Goal: Task Accomplishment & Management: Manage account settings

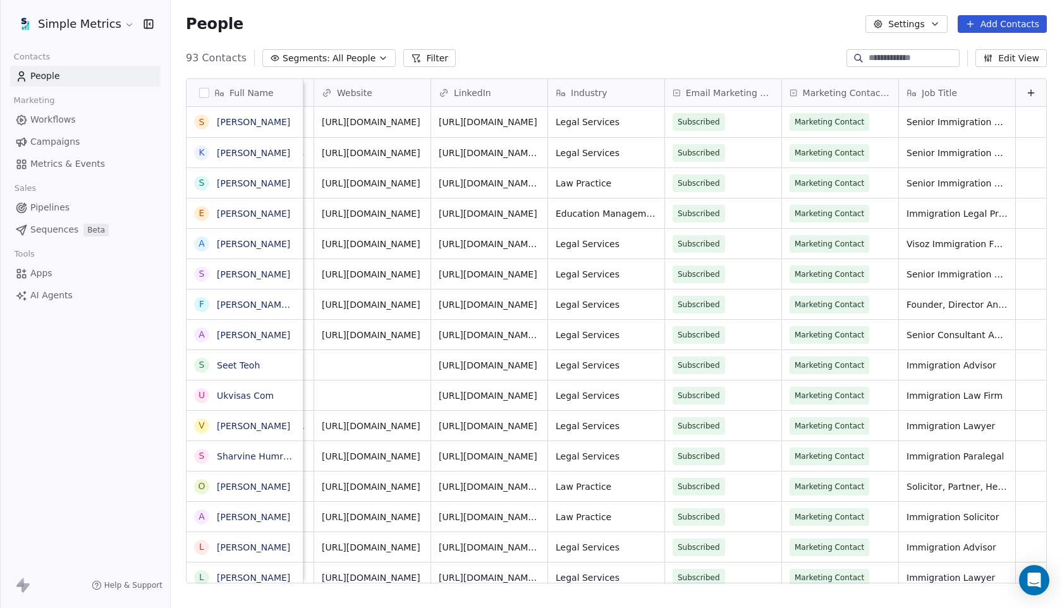
click at [54, 135] on span "Campaigns" at bounding box center [54, 141] width 49 height 13
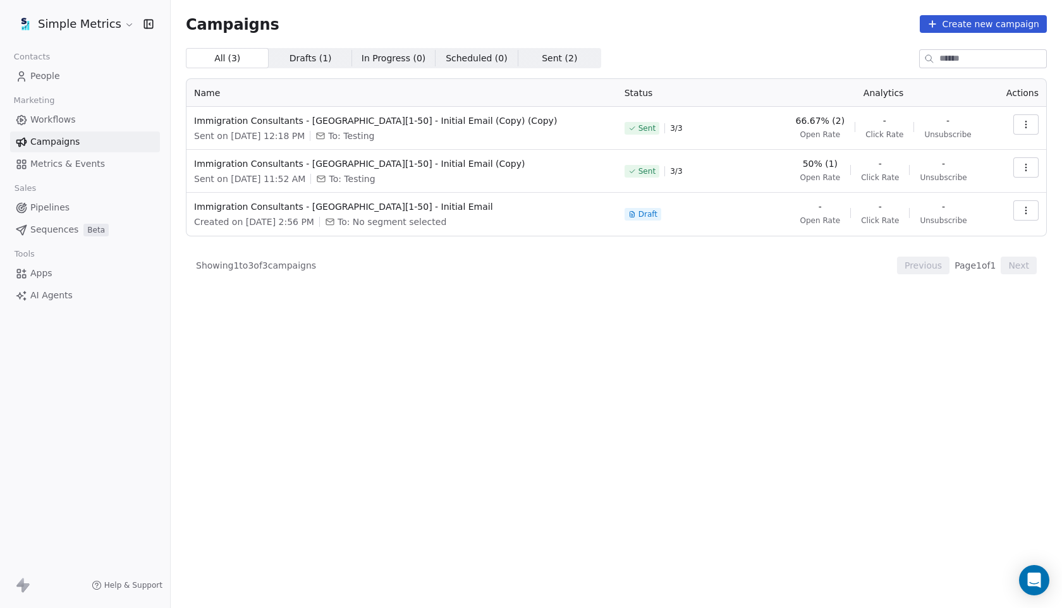
click at [41, 115] on span "Workflows" at bounding box center [53, 119] width 46 height 13
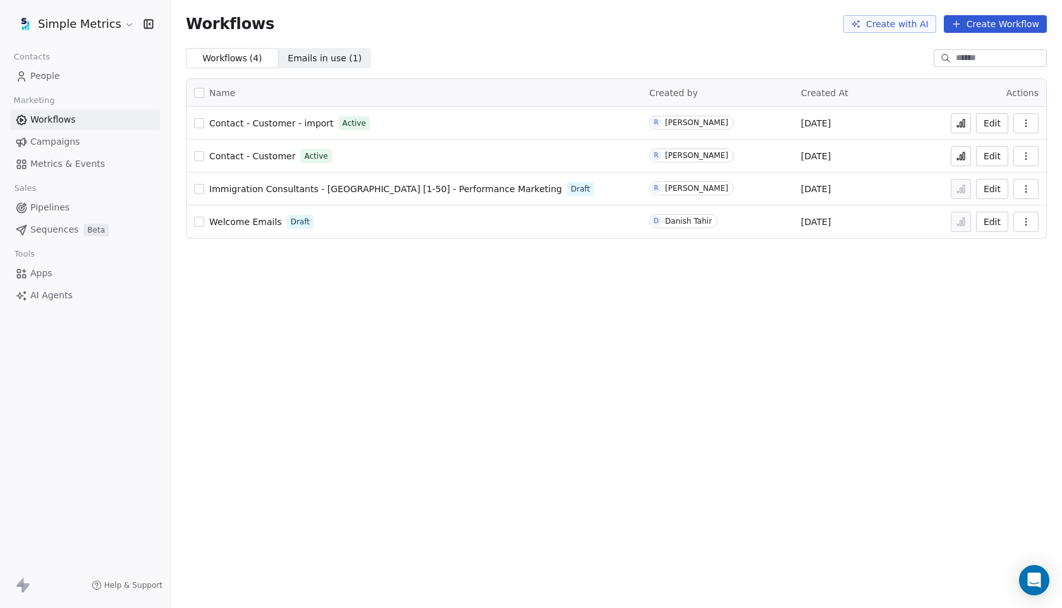
click at [46, 77] on span "People" at bounding box center [45, 76] width 30 height 13
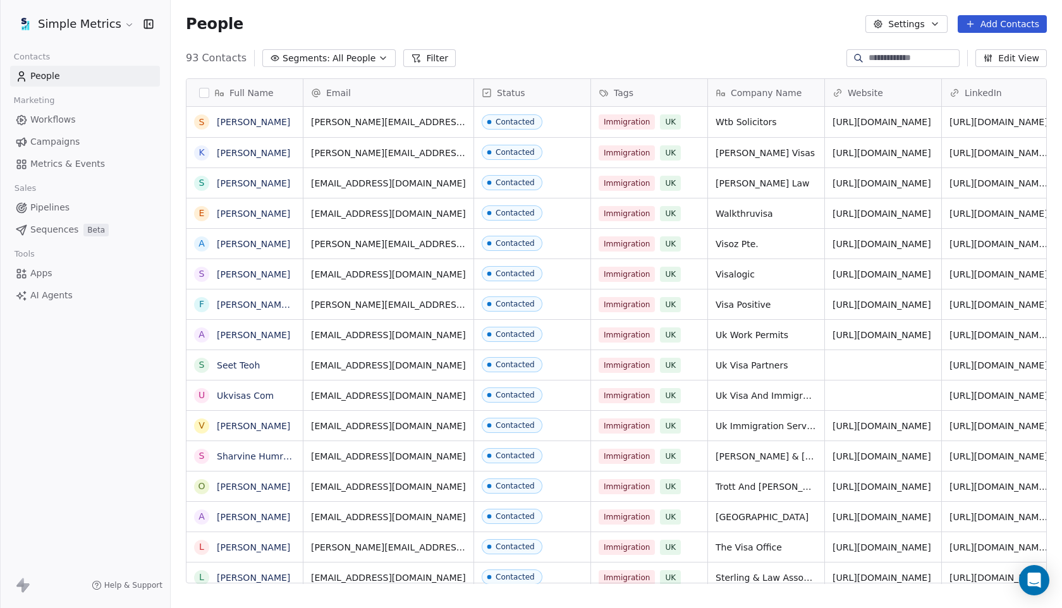
scroll to position [535, 891]
click at [200, 89] on button "button" at bounding box center [204, 93] width 10 height 10
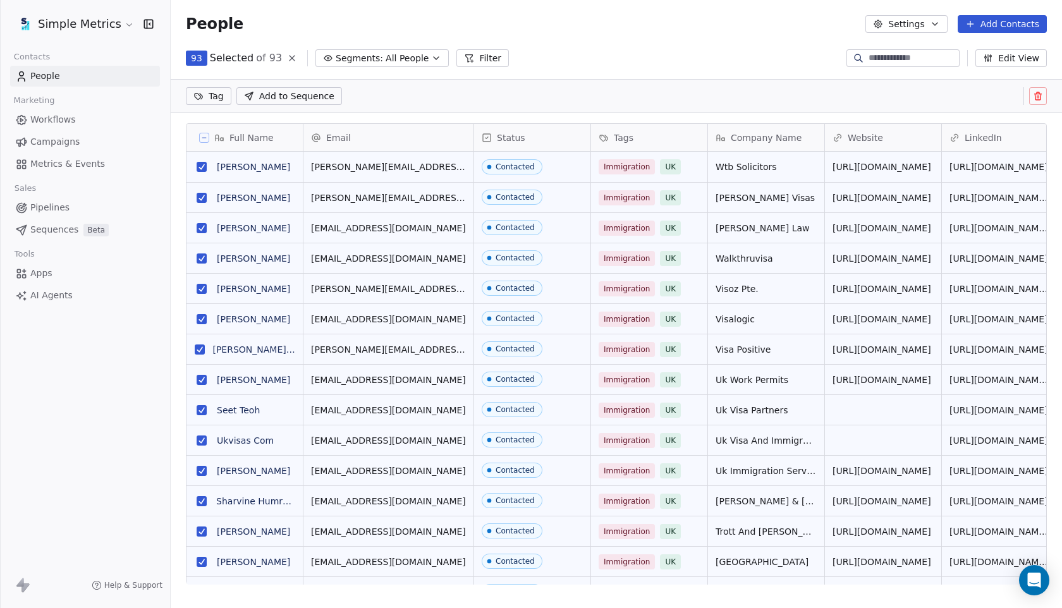
scroll to position [490, 891]
click at [472, 56] on button "Filter" at bounding box center [482, 58] width 52 height 18
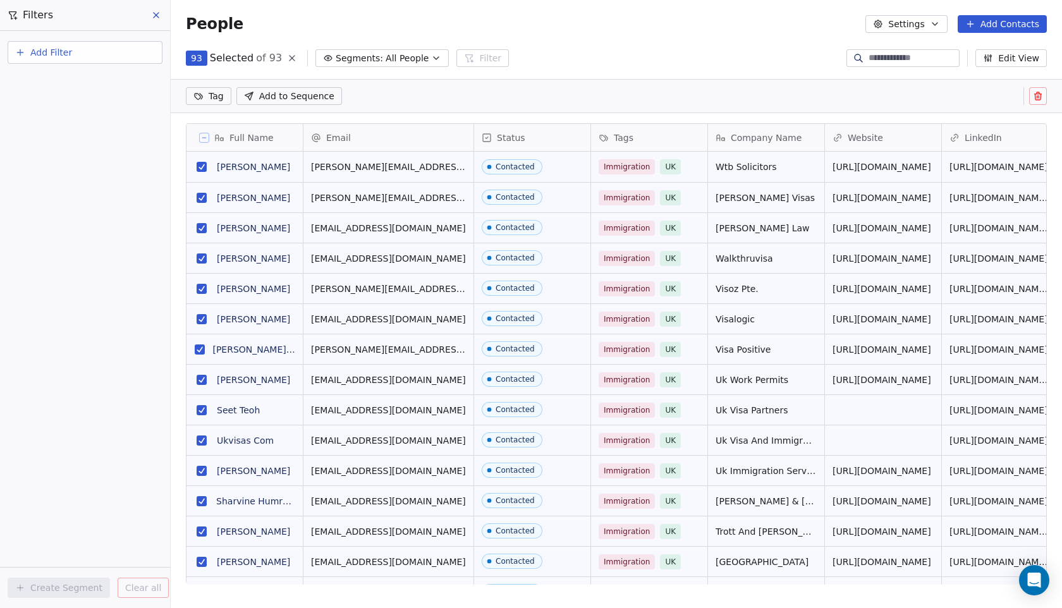
click at [106, 61] on button "Add Filter" at bounding box center [85, 52] width 155 height 23
click at [64, 89] on div "Contact properties" at bounding box center [84, 82] width 143 height 20
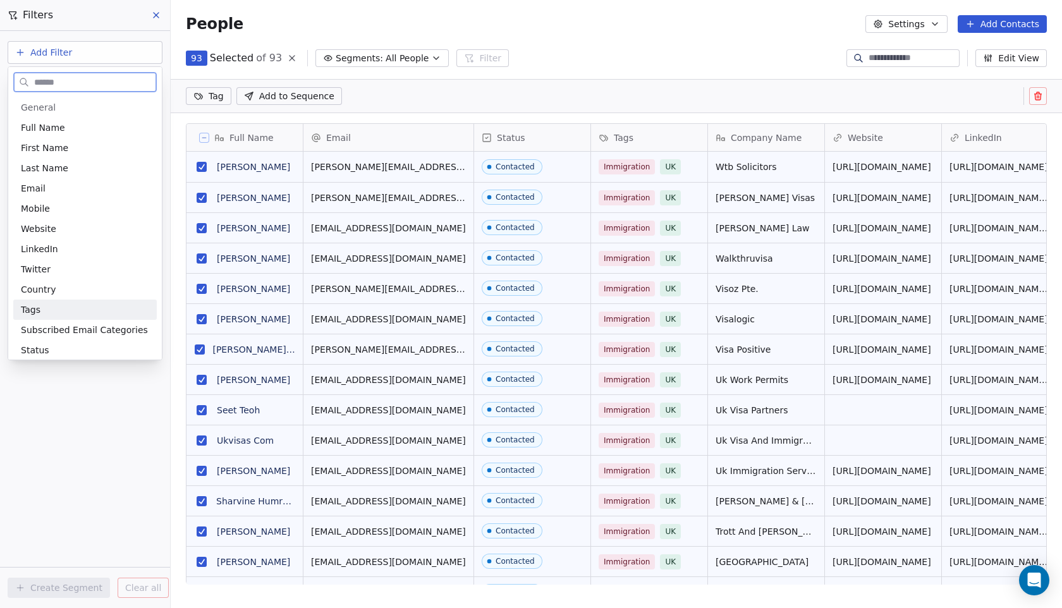
click at [67, 309] on div "Tags" at bounding box center [85, 309] width 128 height 13
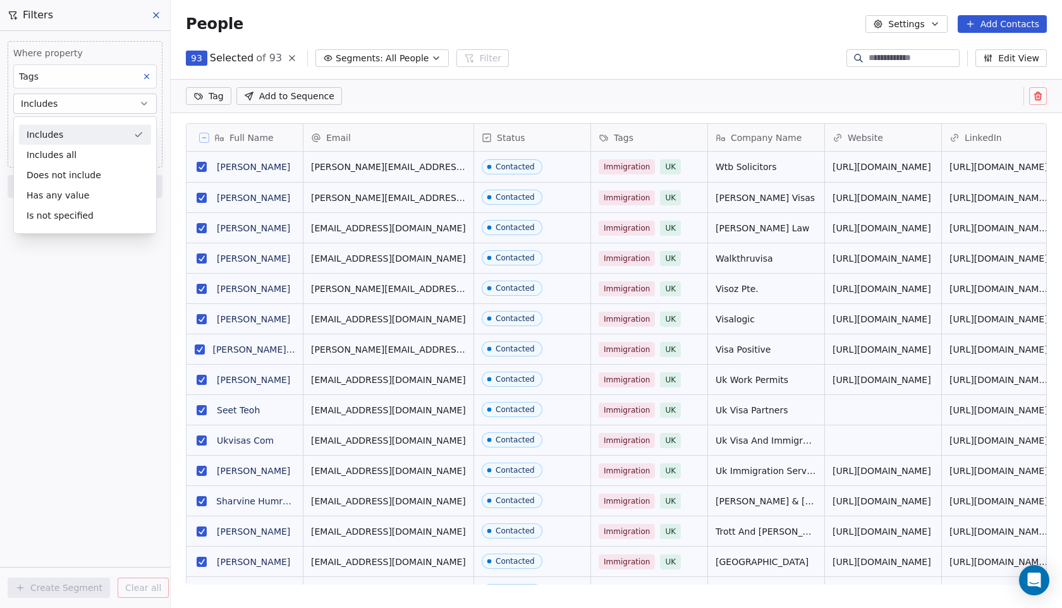
click at [76, 133] on div "Includes" at bounding box center [85, 135] width 132 height 20
click at [66, 129] on body "Simple Metrics Contacts People Marketing Workflows Campaigns Metrics & Events S…" at bounding box center [531, 304] width 1062 height 608
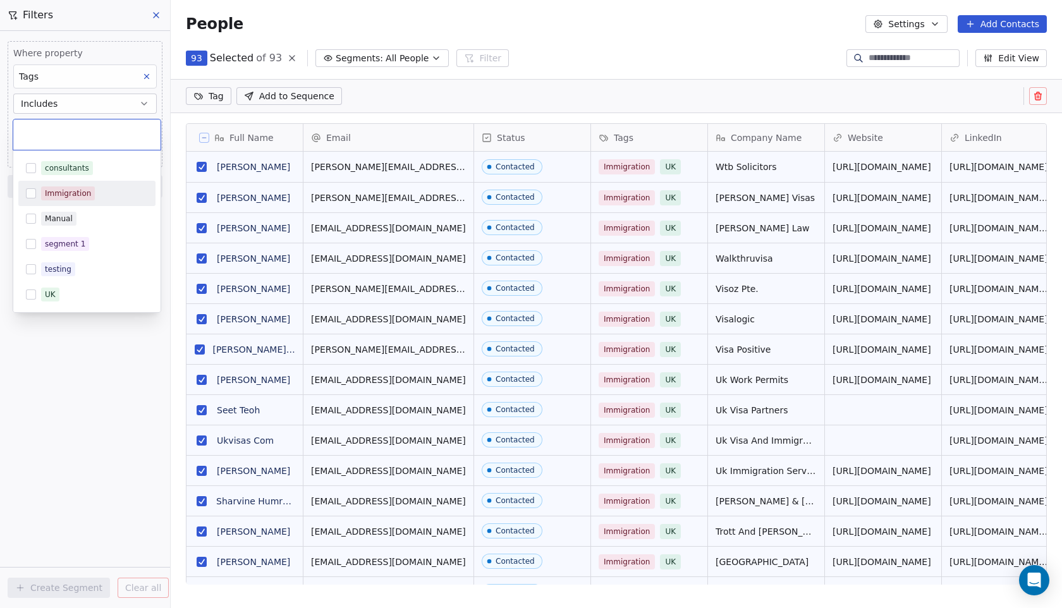
click at [74, 195] on div "Immigration" at bounding box center [68, 193] width 46 height 11
click at [56, 339] on html "Simple Metrics Contacts People Marketing Workflows Campaigns Metrics & Events S…" at bounding box center [531, 304] width 1062 height 608
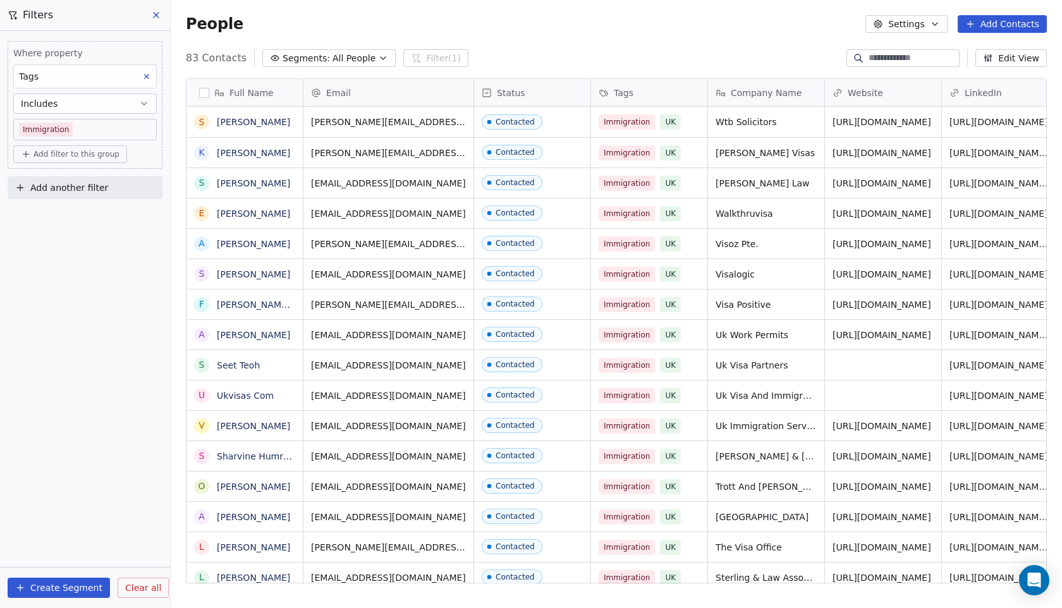
scroll to position [535, 891]
click at [45, 154] on span "Add filter to this group" at bounding box center [76, 154] width 86 height 10
click at [46, 183] on span "Contact properties" at bounding box center [68, 181] width 82 height 13
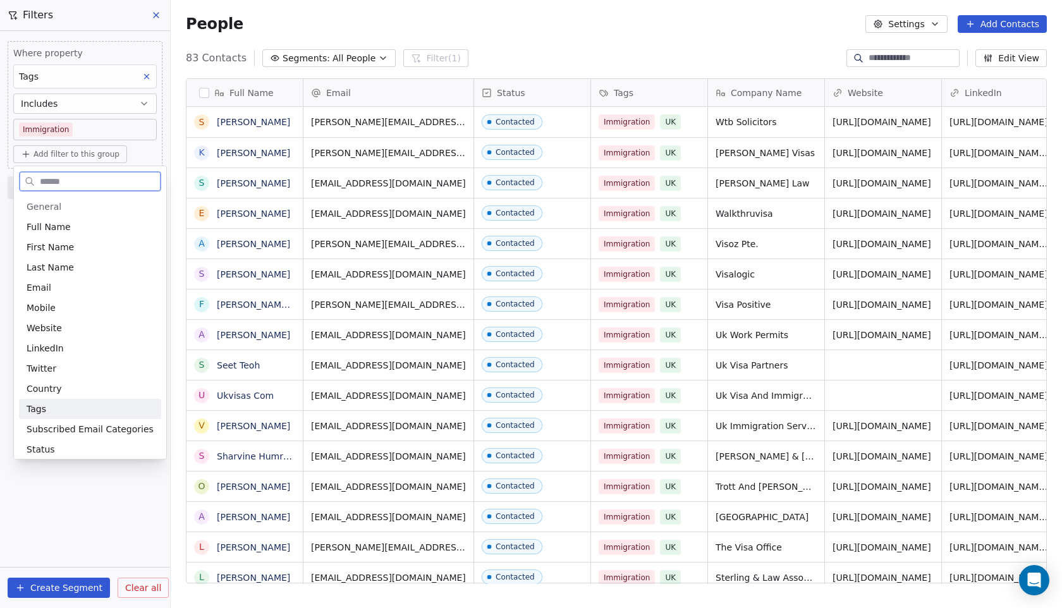
click at [68, 409] on div "Tags" at bounding box center [90, 409] width 127 height 13
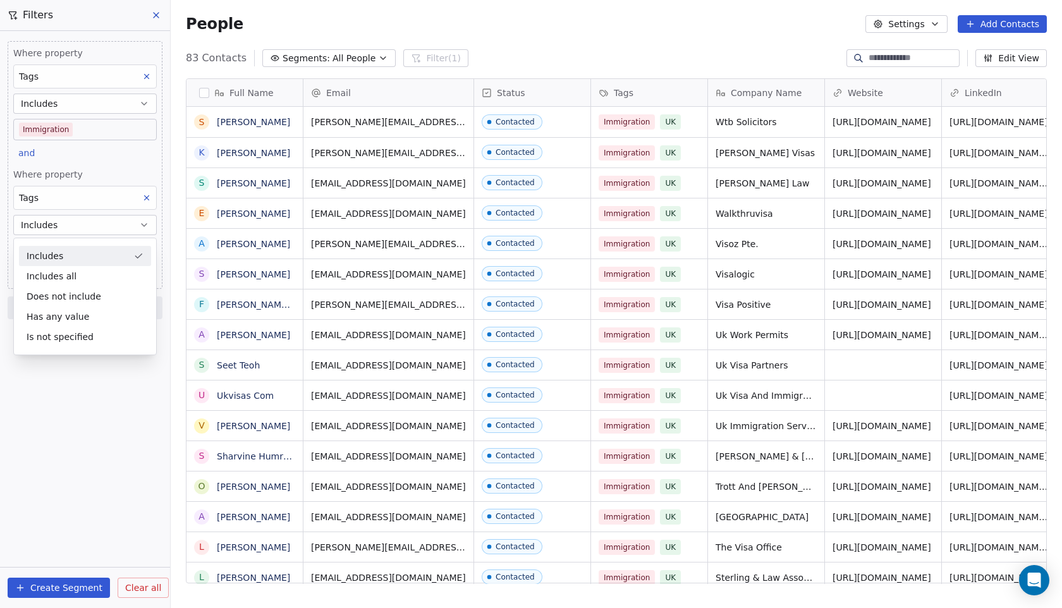
click at [73, 257] on div "Includes" at bounding box center [85, 256] width 132 height 20
click at [74, 250] on body "Simple Metrics Contacts People Marketing Workflows Campaigns Metrics & Events S…" at bounding box center [531, 304] width 1062 height 608
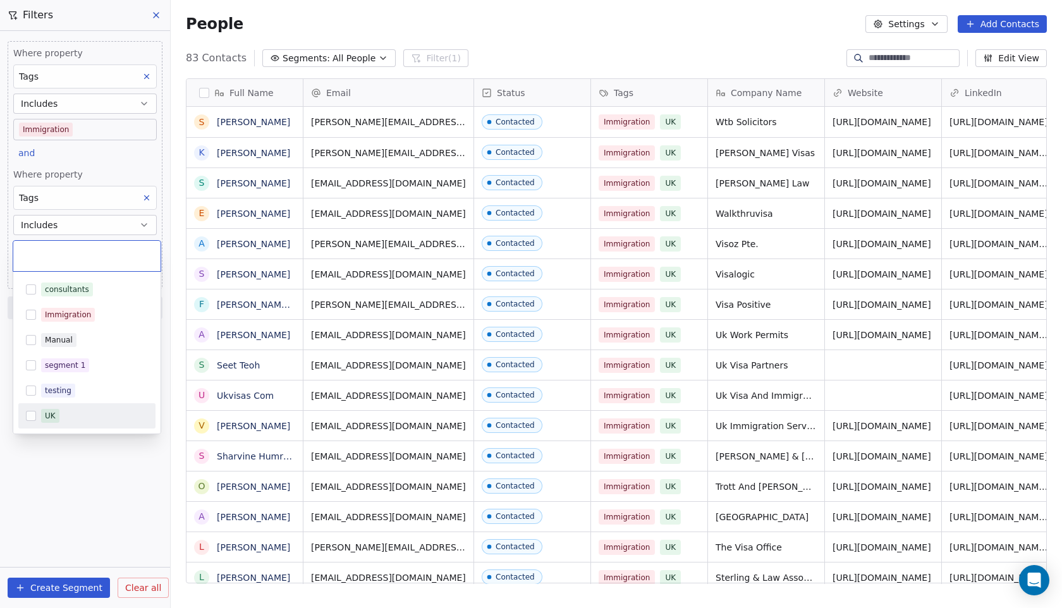
click at [83, 413] on div "UK" at bounding box center [94, 416] width 107 height 14
click at [90, 468] on html "Simple Metrics Contacts People Marketing Workflows Campaigns Metrics & Events S…" at bounding box center [531, 304] width 1062 height 608
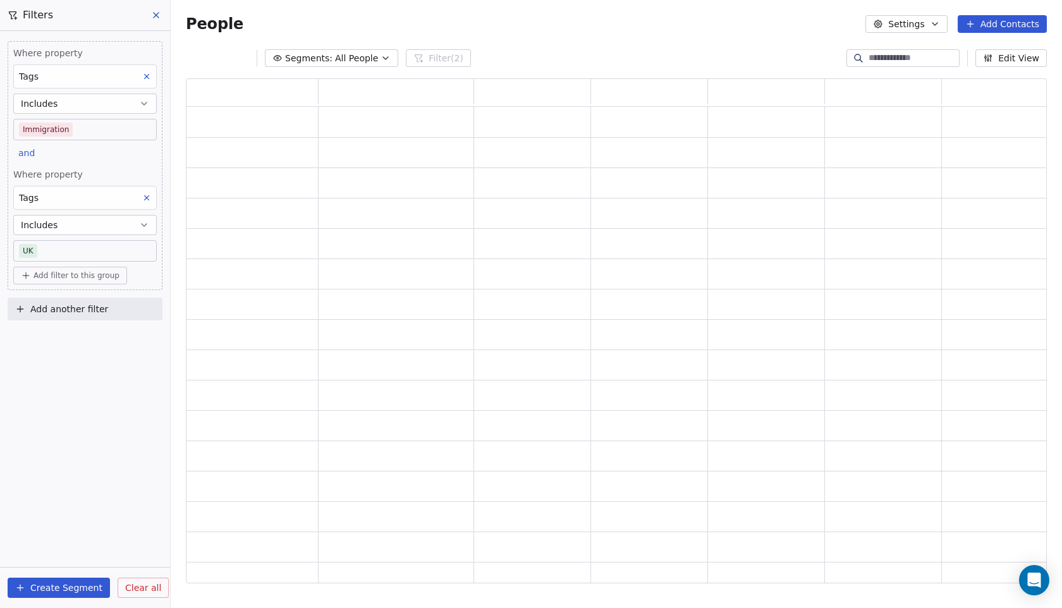
scroll to position [504, 861]
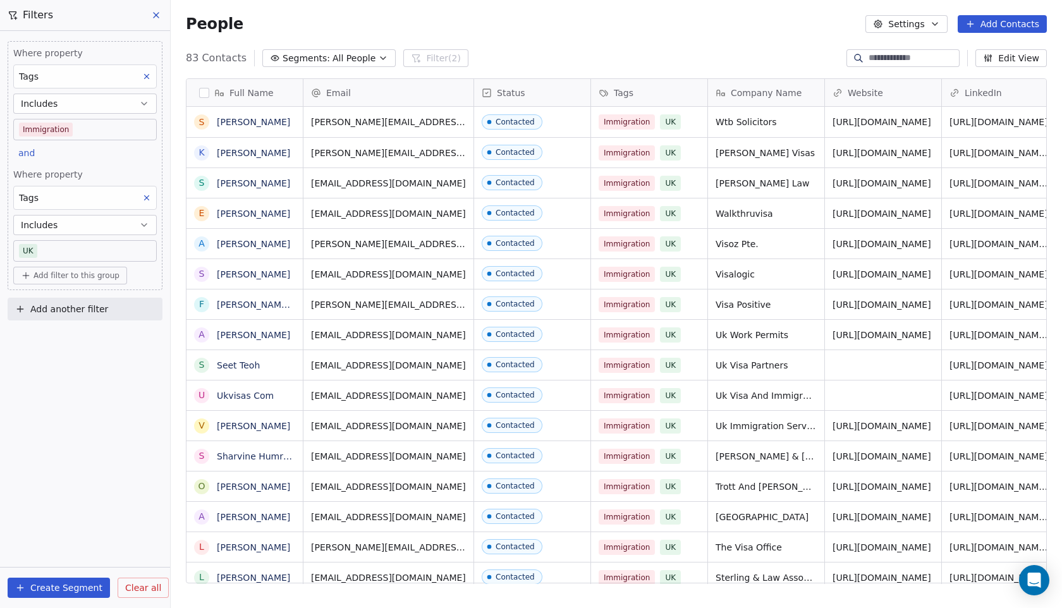
click at [68, 585] on button "Create Segment" at bounding box center [59, 588] width 102 height 20
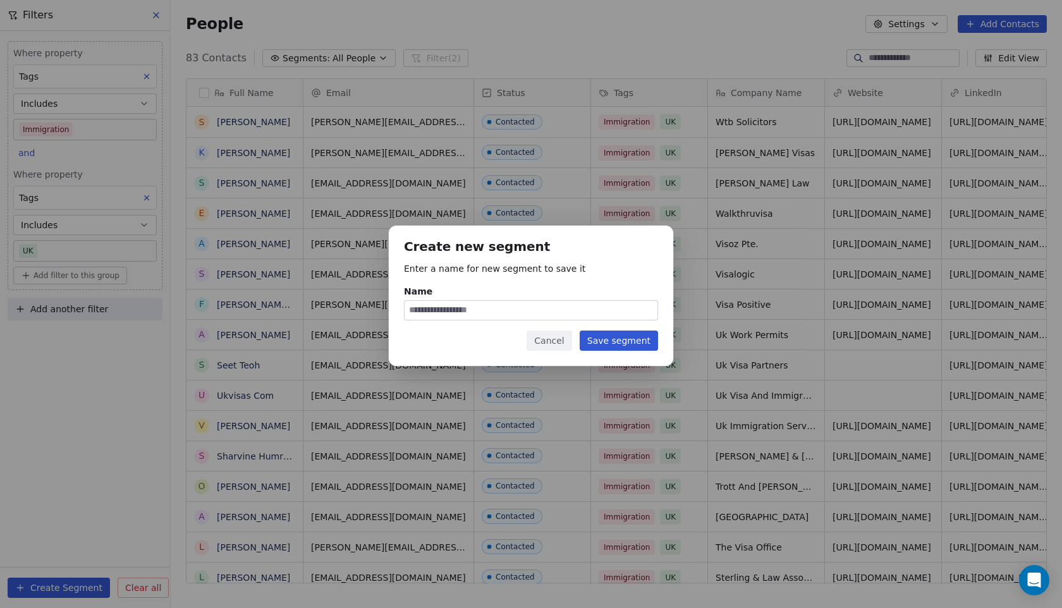
scroll to position [535, 891]
type input "**********"
click at [625, 339] on button "Save segment" at bounding box center [619, 341] width 78 height 20
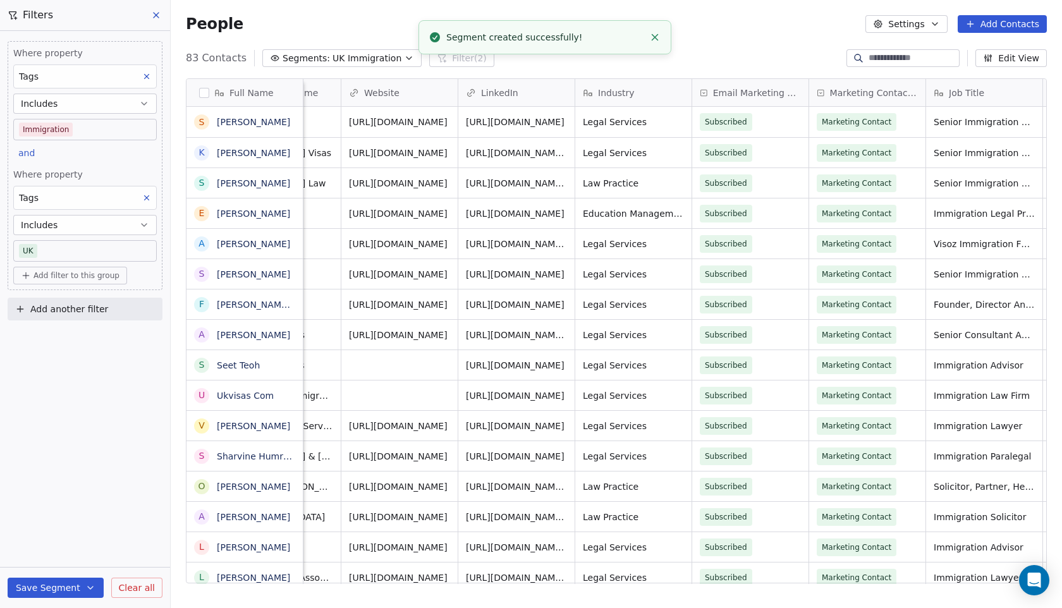
scroll to position [0, 511]
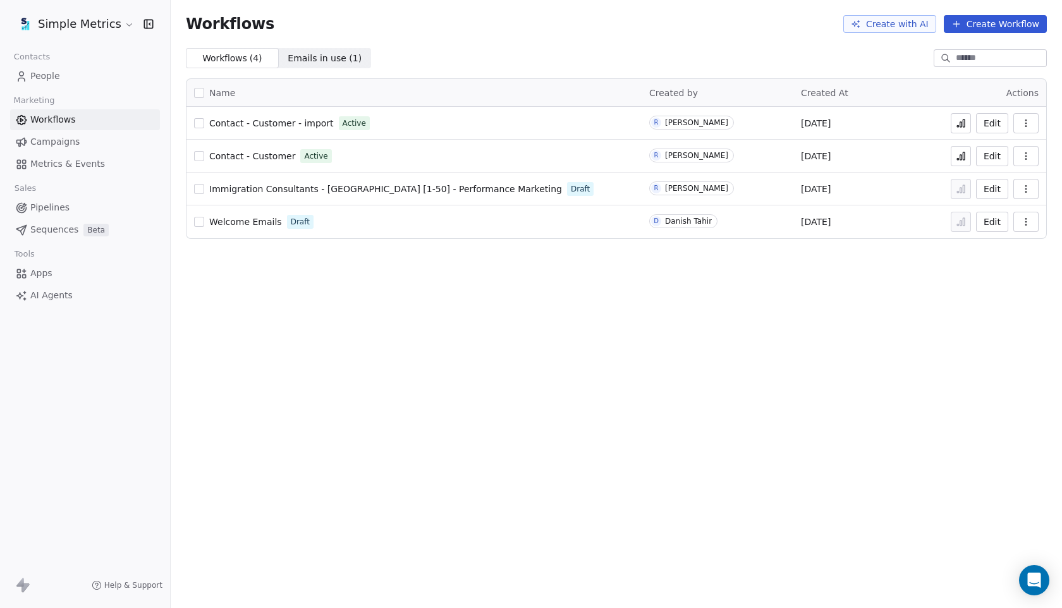
click at [71, 146] on span "Campaigns" at bounding box center [54, 141] width 49 height 13
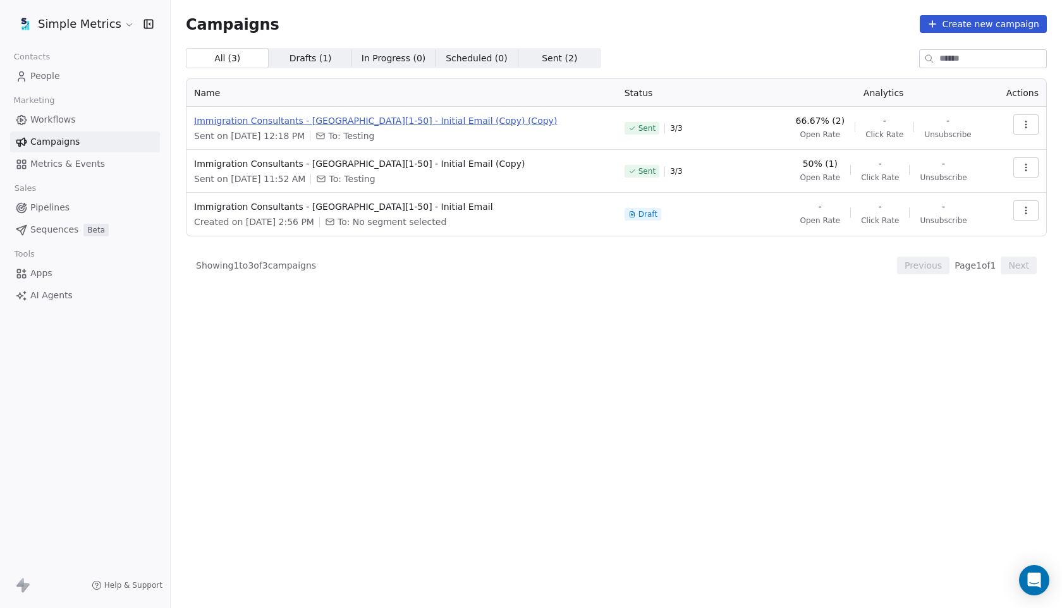
click at [265, 118] on span "Immigration Consultants - [GEOGRAPHIC_DATA][1-50] - Initial Email (Copy) (Copy)" at bounding box center [401, 120] width 415 height 13
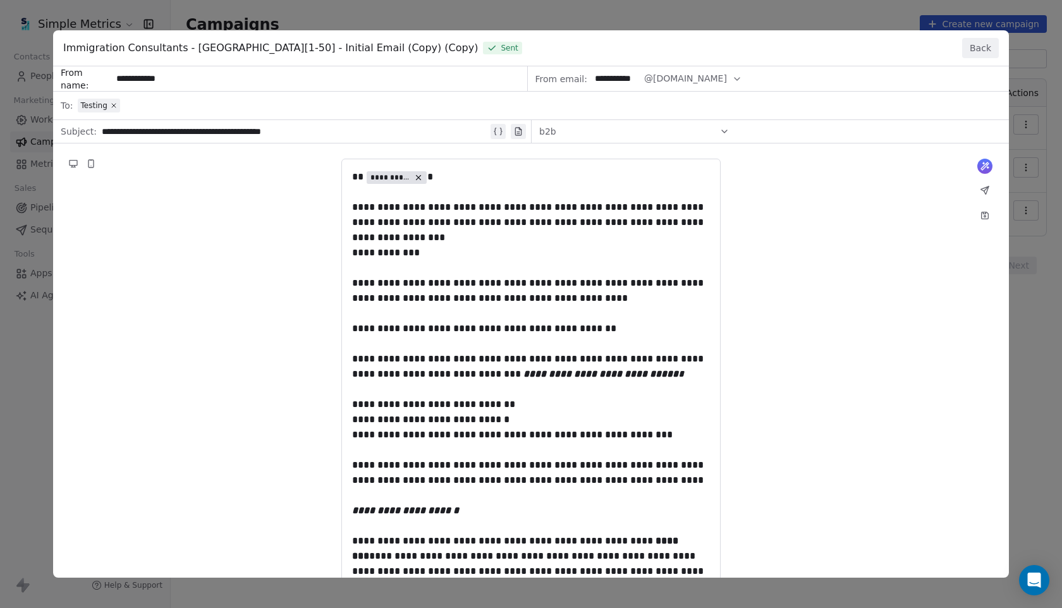
click at [979, 50] on button "Back" at bounding box center [980, 48] width 37 height 20
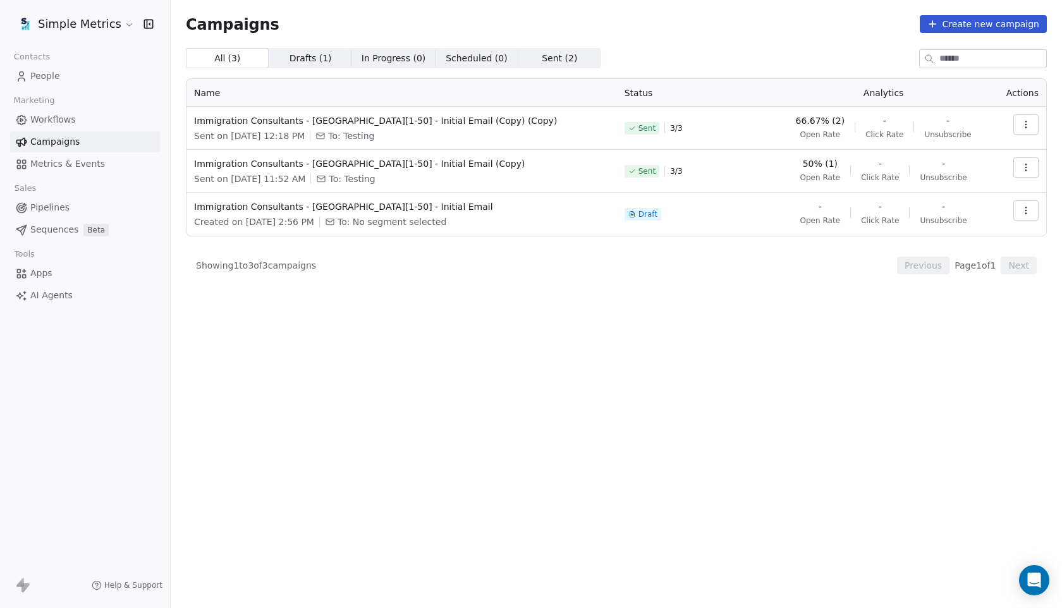
click at [1028, 124] on icon "button" at bounding box center [1026, 124] width 10 height 10
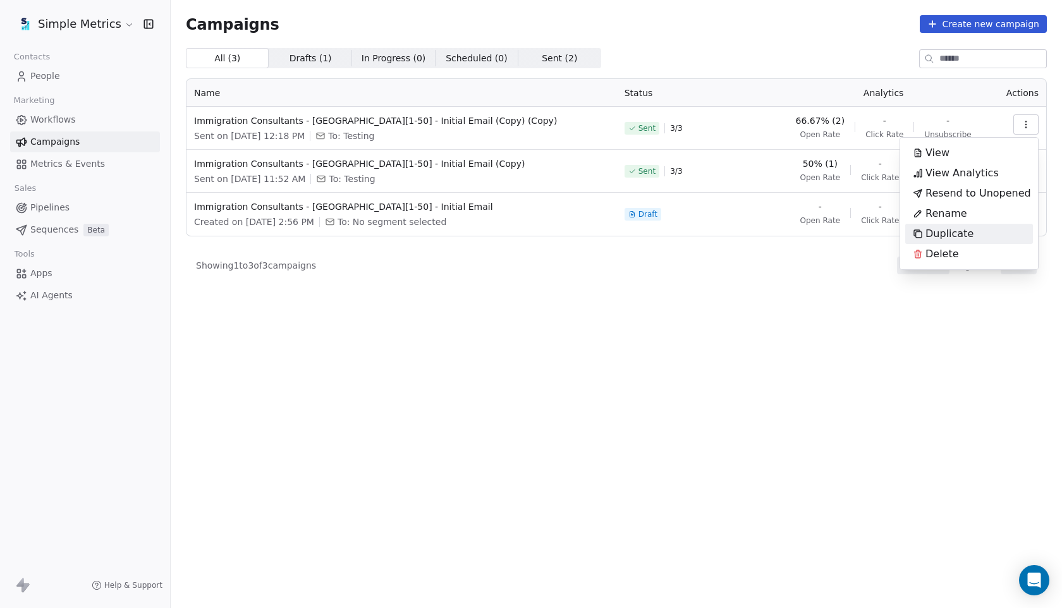
click at [940, 234] on span "Duplicate" at bounding box center [949, 233] width 48 height 15
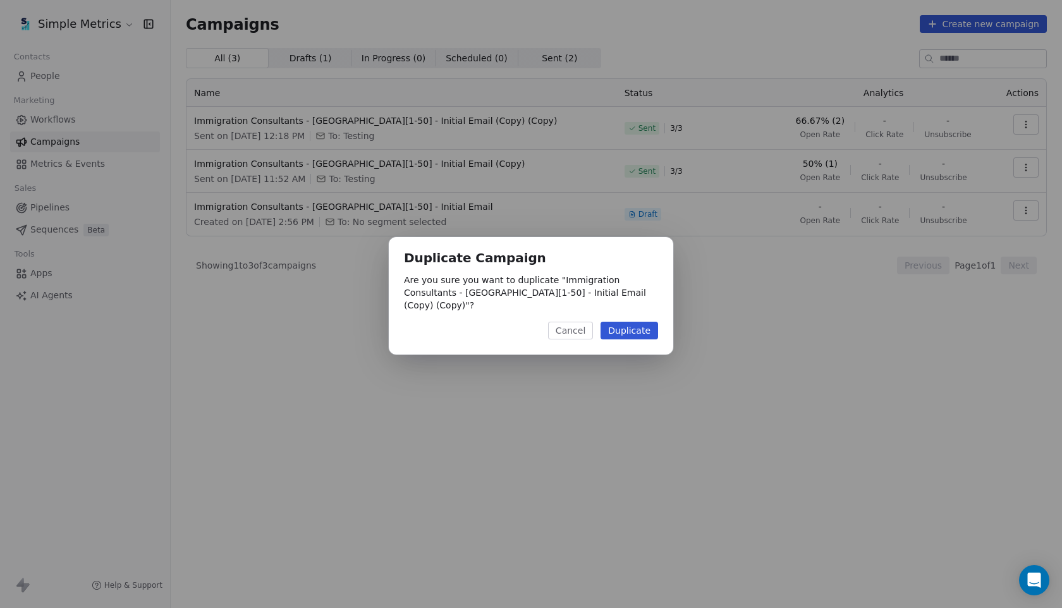
click at [631, 325] on button "Duplicate" at bounding box center [629, 331] width 58 height 18
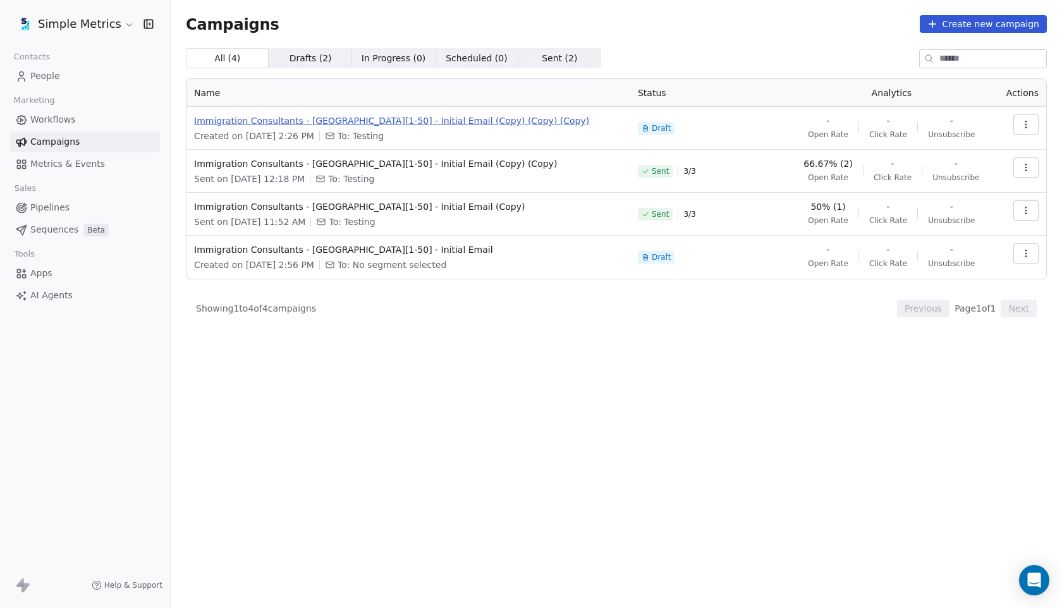
click at [363, 118] on span "Immigration Consultants - [GEOGRAPHIC_DATA][1-50] - Initial Email (Copy) (Copy)…" at bounding box center [408, 120] width 429 height 13
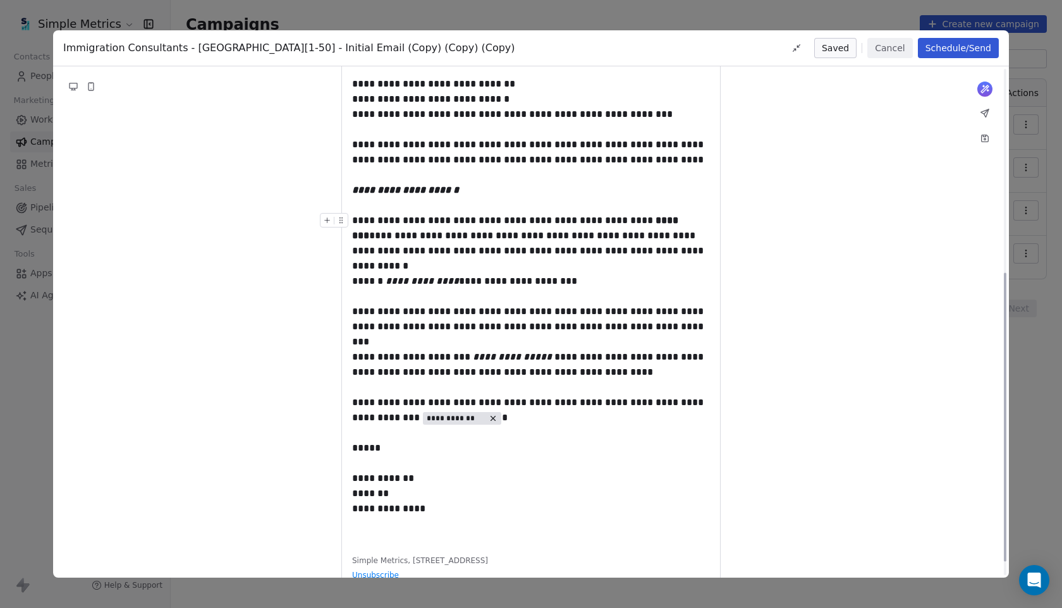
scroll to position [385, 0]
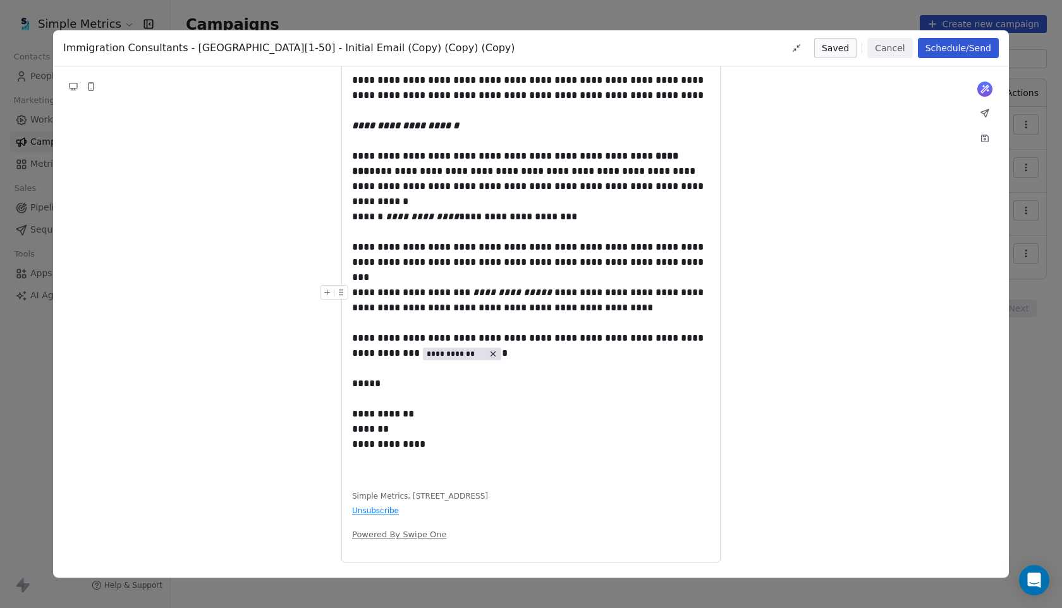
click at [903, 51] on button "Cancel" at bounding box center [889, 48] width 45 height 20
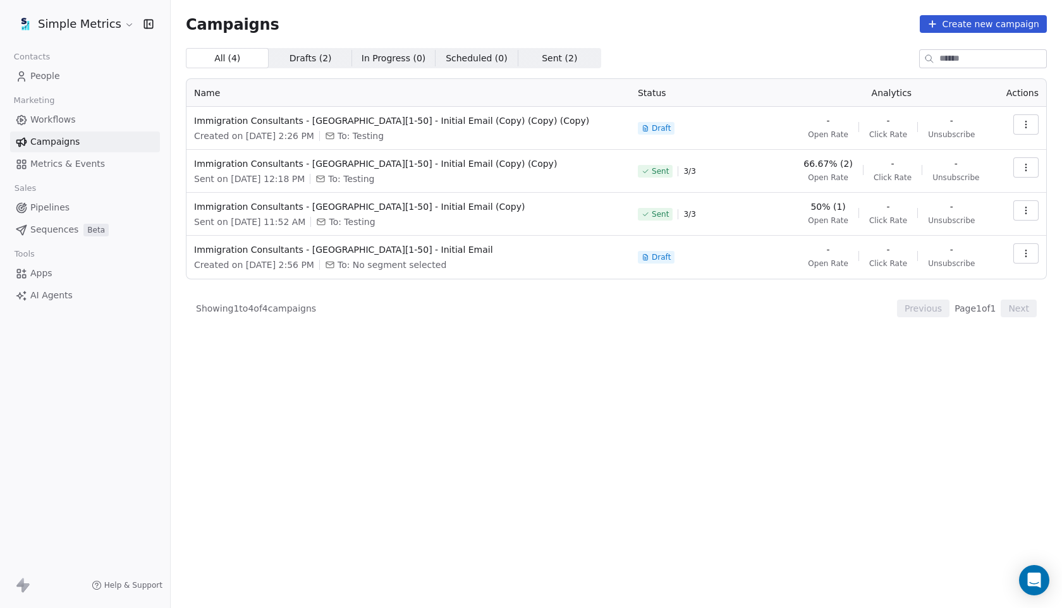
click at [50, 78] on span "People" at bounding box center [45, 76] width 30 height 13
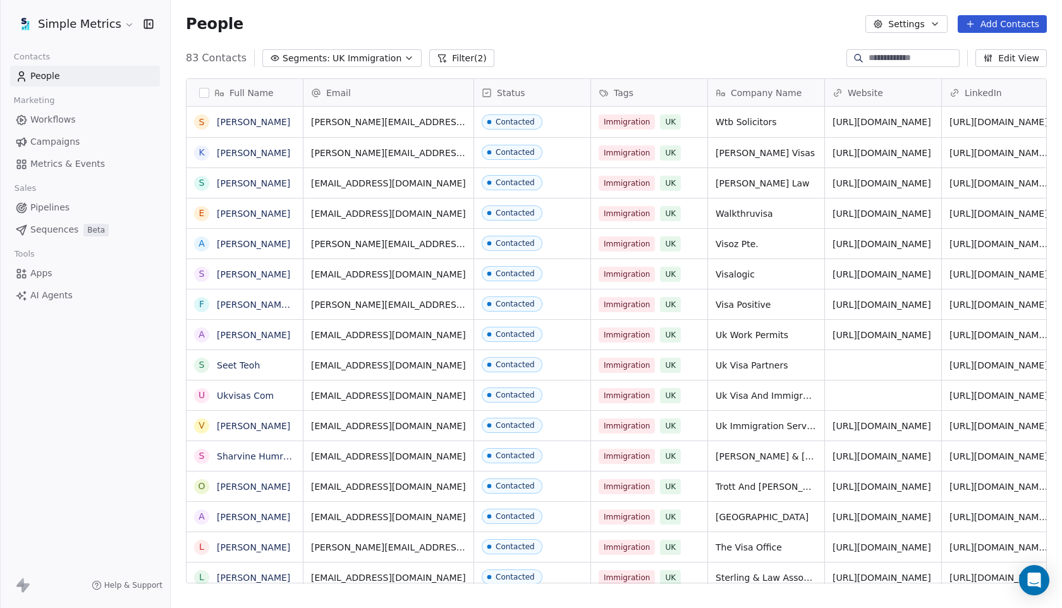
click at [66, 138] on span "Campaigns" at bounding box center [54, 141] width 49 height 13
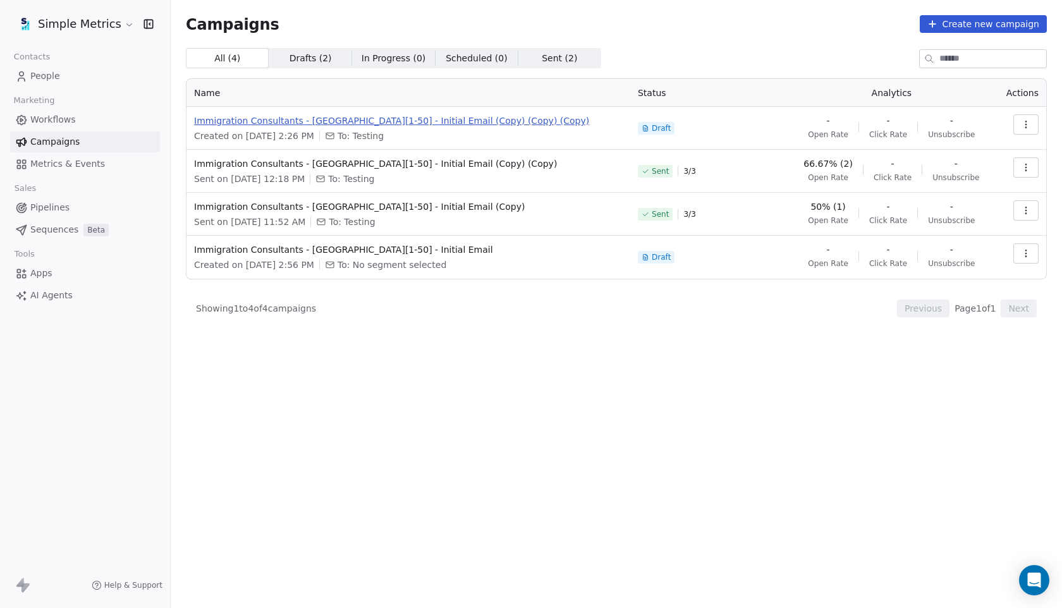
click at [434, 118] on span "Immigration Consultants - [GEOGRAPHIC_DATA][1-50] - Initial Email (Copy) (Copy)…" at bounding box center [408, 120] width 429 height 13
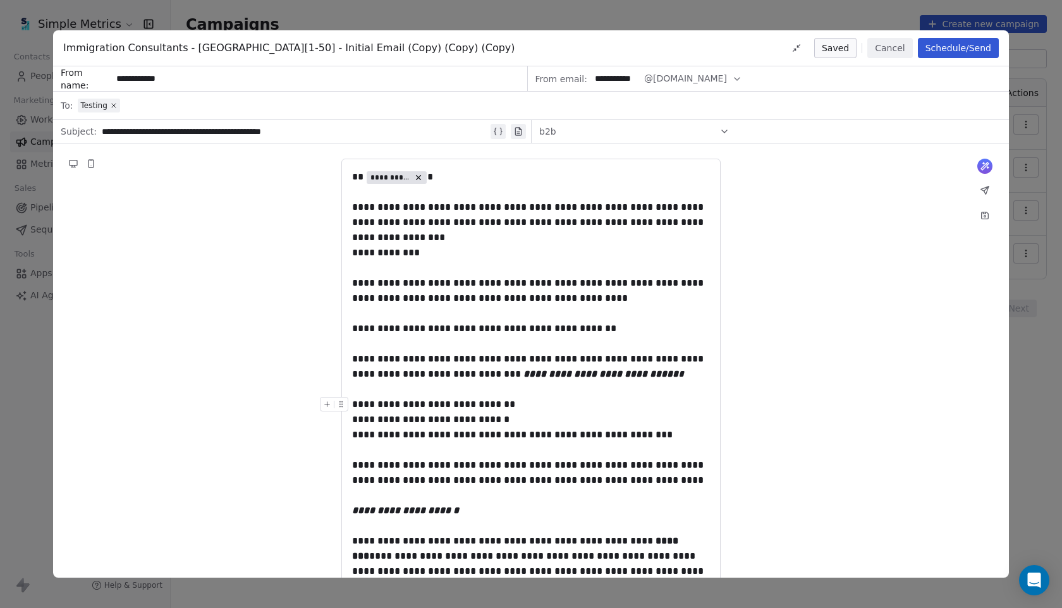
click at [897, 43] on button "Cancel" at bounding box center [889, 48] width 45 height 20
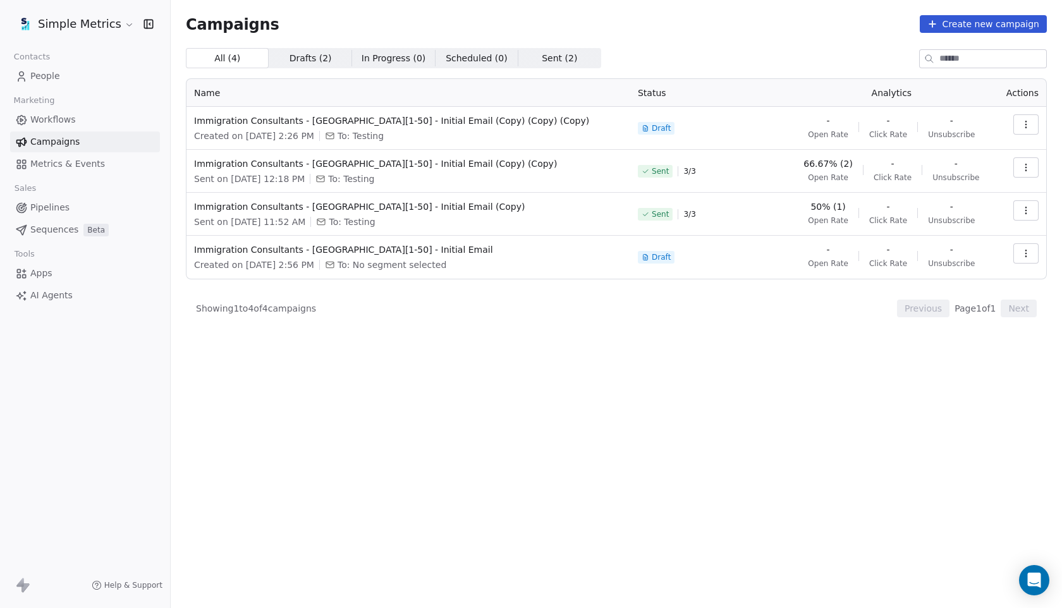
click at [56, 74] on span "People" at bounding box center [45, 76] width 30 height 13
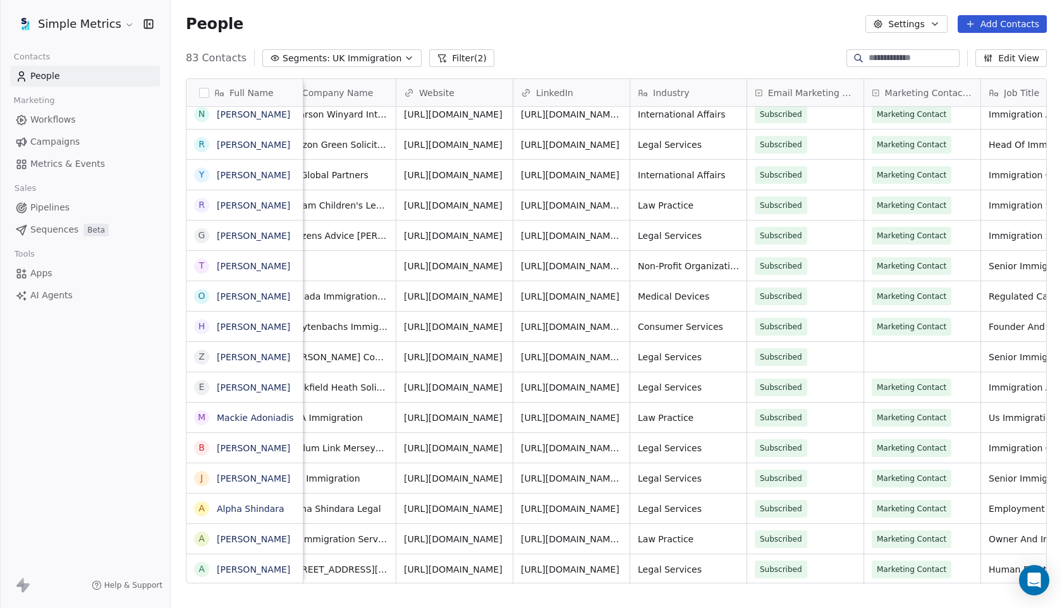
scroll to position [0, 460]
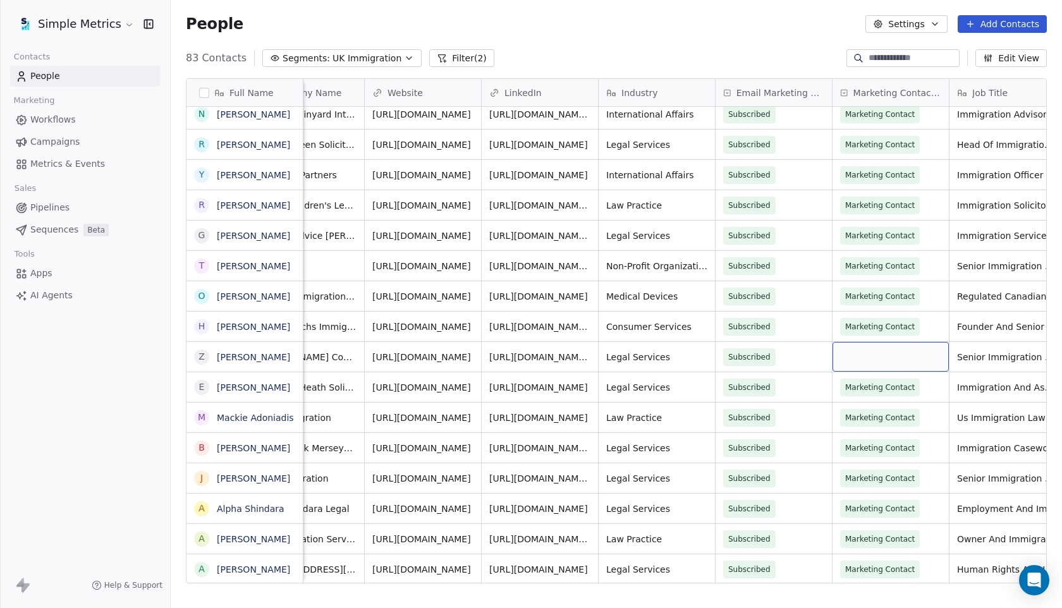
click at [903, 366] on div "grid" at bounding box center [890, 357] width 116 height 30
click at [879, 391] on div "Marketing Contact" at bounding box center [889, 389] width 70 height 11
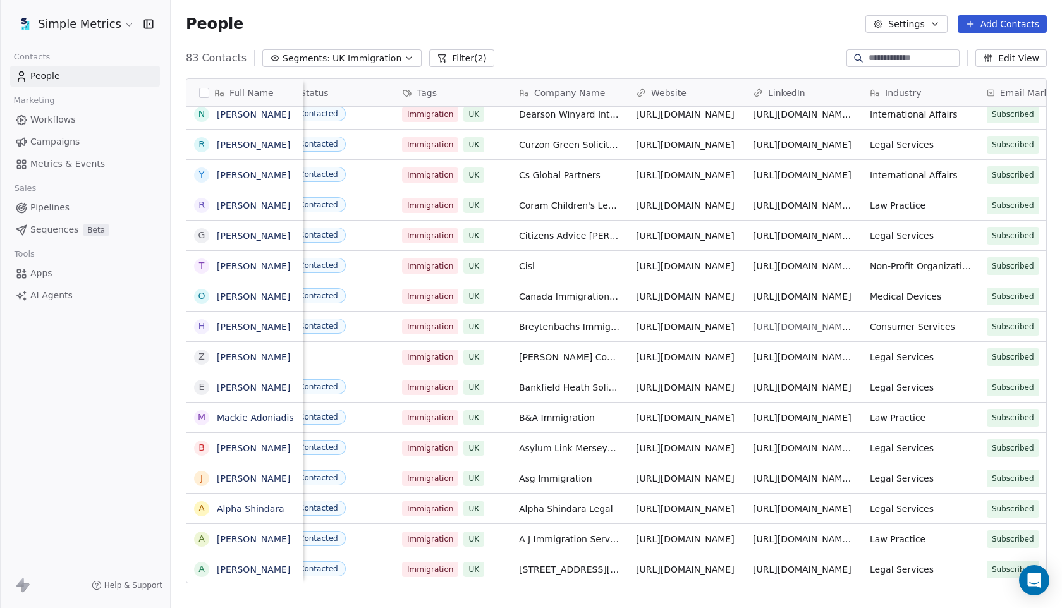
scroll to position [0, 0]
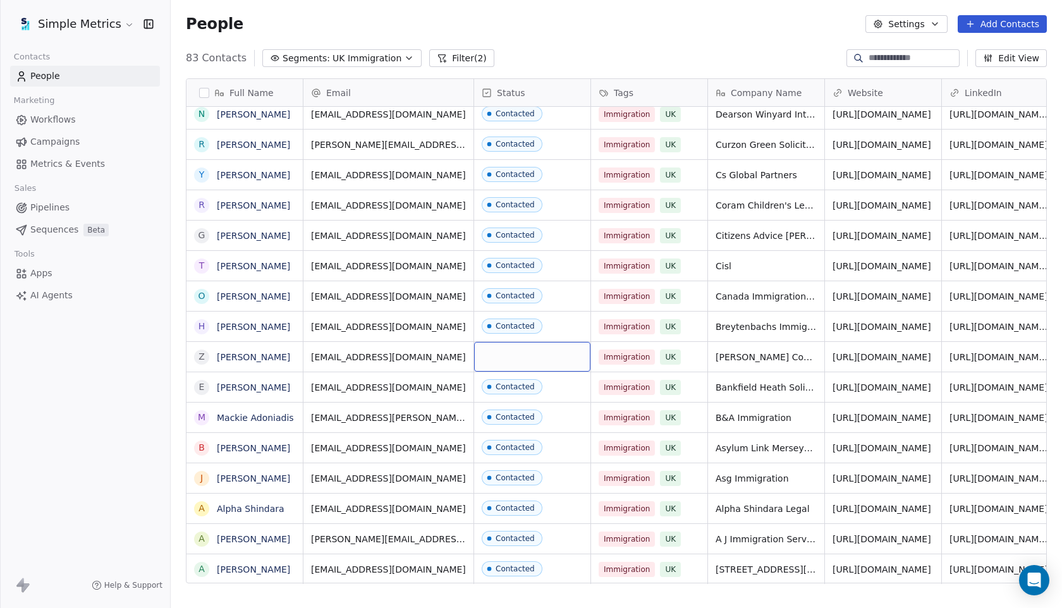
click at [535, 357] on div "grid" at bounding box center [532, 357] width 116 height 30
click at [515, 358] on div "grid" at bounding box center [532, 357] width 116 height 30
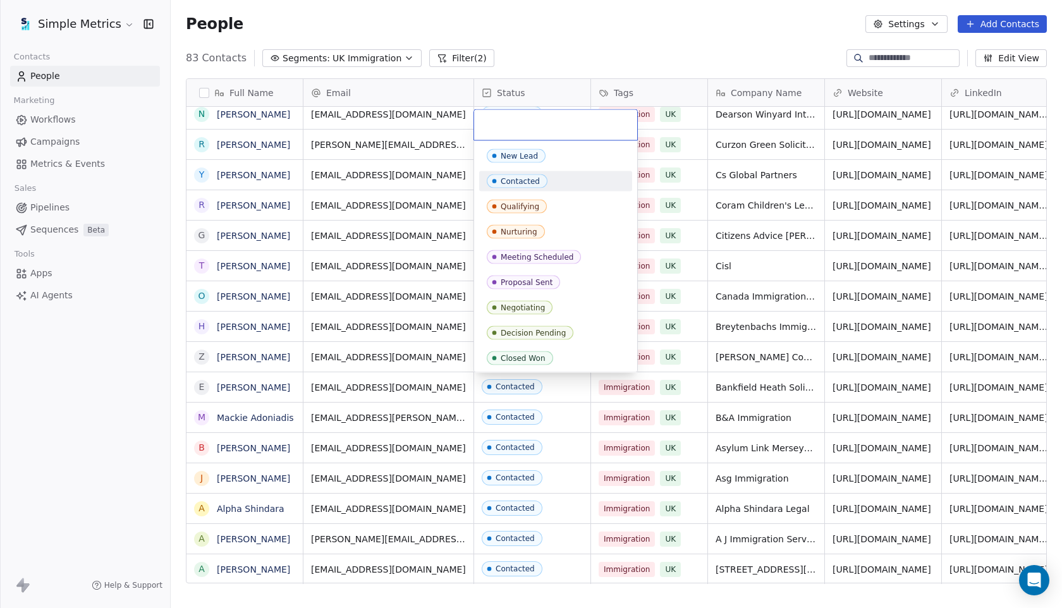
click at [543, 178] on span "Contacted" at bounding box center [517, 181] width 61 height 14
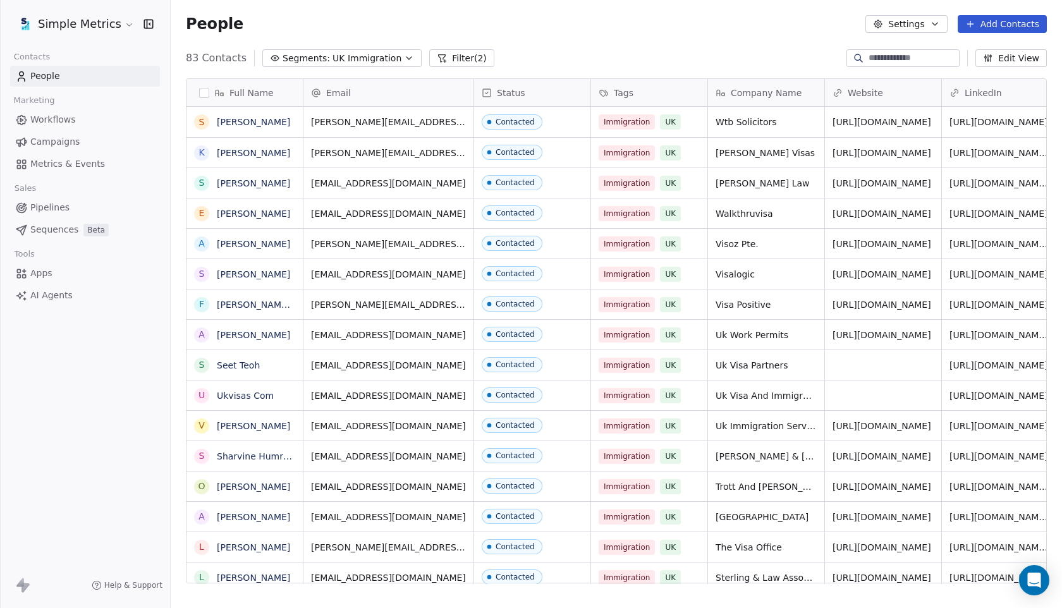
click at [464, 54] on button "Filter (2)" at bounding box center [461, 58] width 65 height 18
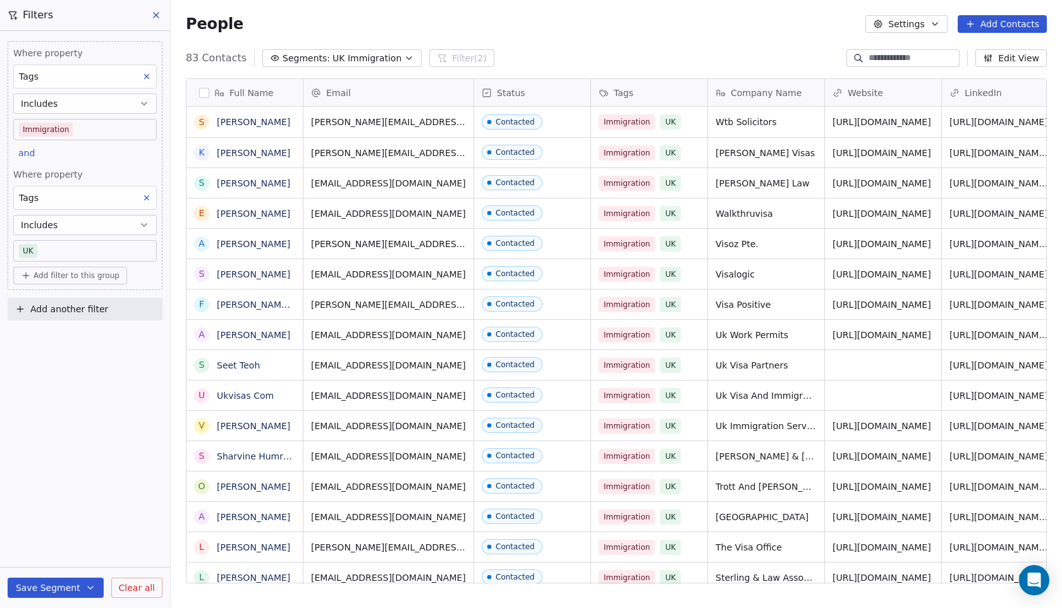
click at [149, 595] on button "Clear all" at bounding box center [136, 588] width 51 height 20
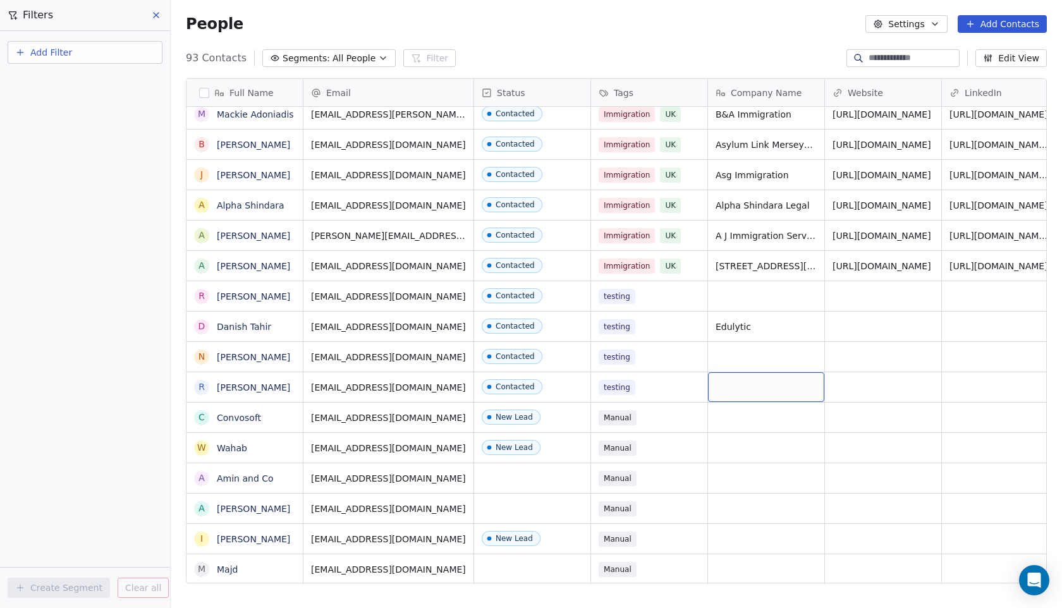
click at [758, 389] on div "grid" at bounding box center [766, 387] width 116 height 30
type textarea "********"
type textarea "***"
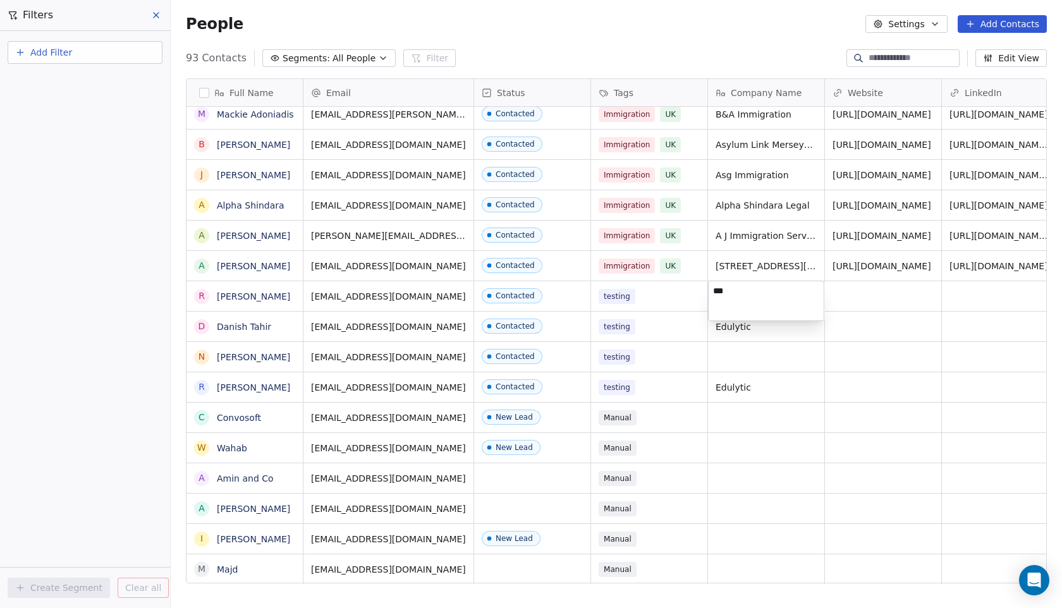
click at [770, 396] on html "Simple Metrics Contacts People Marketing Workflows Campaigns Metrics & Events S…" at bounding box center [531, 304] width 1062 height 608
click at [765, 297] on span "GWR" at bounding box center [754, 296] width 77 height 13
click at [751, 341] on html "Simple Metrics Contacts People Marketing Workflows Campaigns Metrics & Events S…" at bounding box center [531, 304] width 1062 height 608
click at [743, 363] on div "grid" at bounding box center [766, 357] width 116 height 30
type textarea "*******"
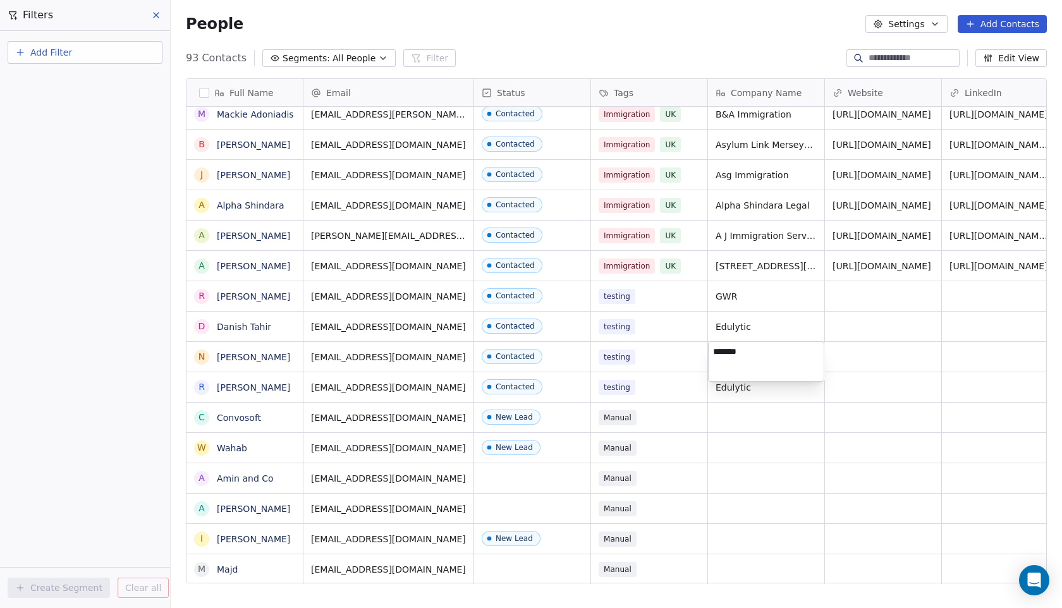
click at [889, 364] on html "Simple Metrics Contacts People Marketing Workflows Campaigns Metrics & Events S…" at bounding box center [531, 304] width 1062 height 608
click at [154, 14] on icon at bounding box center [156, 15] width 10 height 10
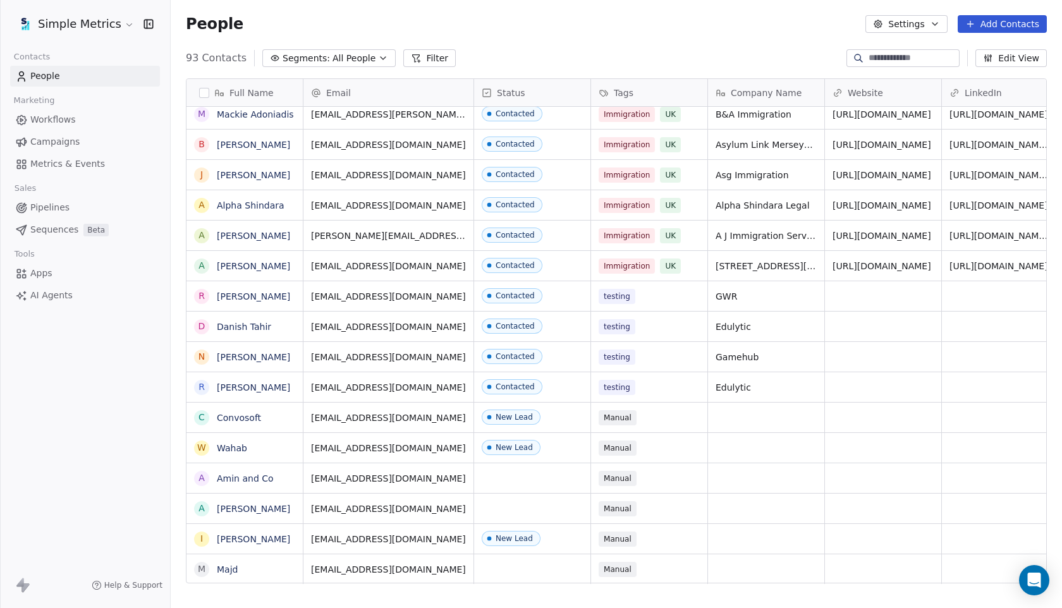
click at [62, 133] on link "Campaigns" at bounding box center [85, 141] width 150 height 21
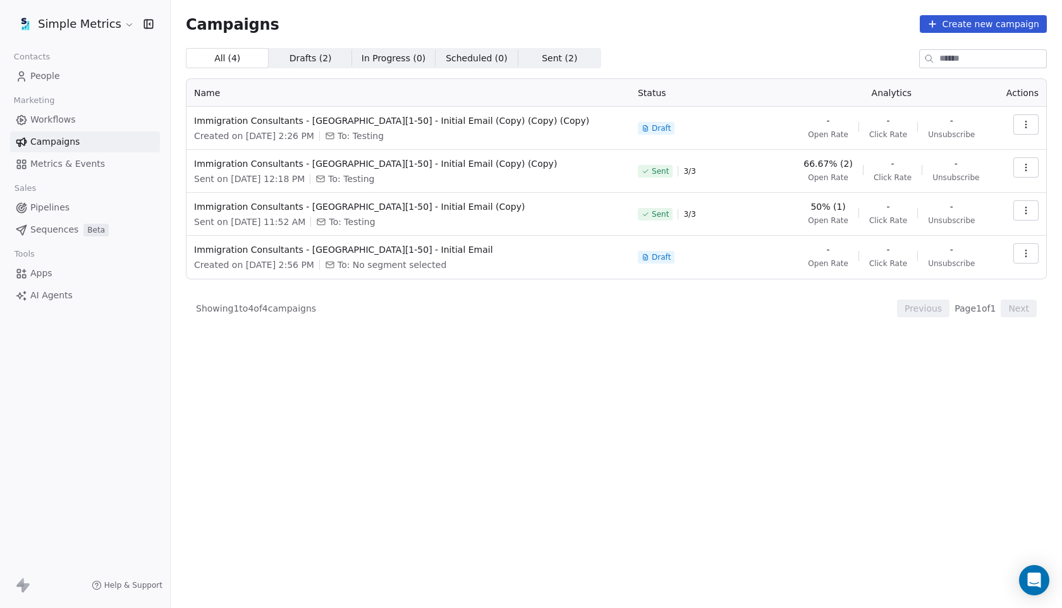
click at [55, 80] on span "People" at bounding box center [45, 76] width 30 height 13
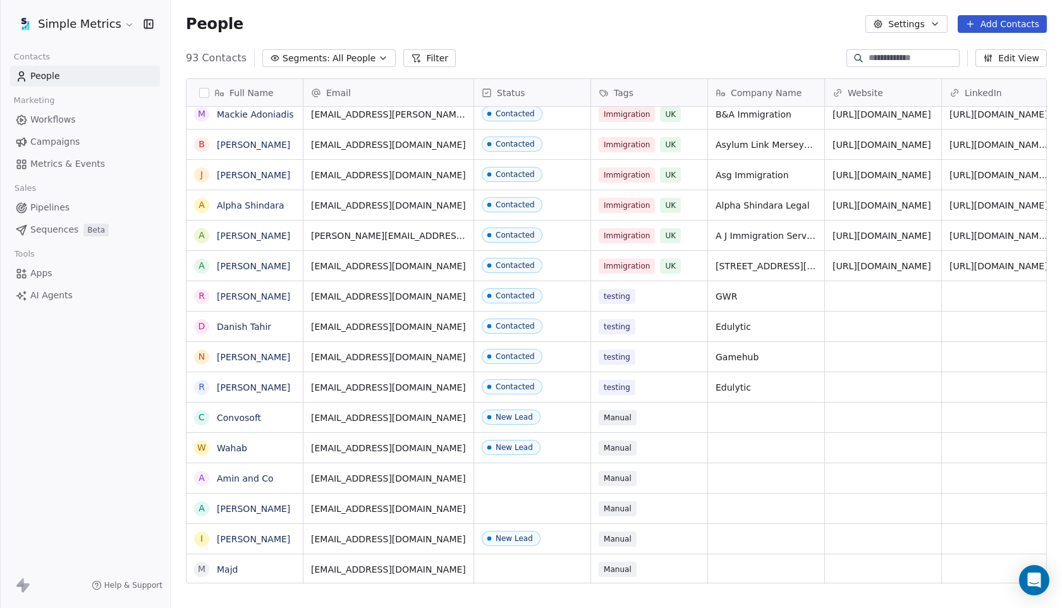
click at [54, 145] on span "Campaigns" at bounding box center [54, 141] width 49 height 13
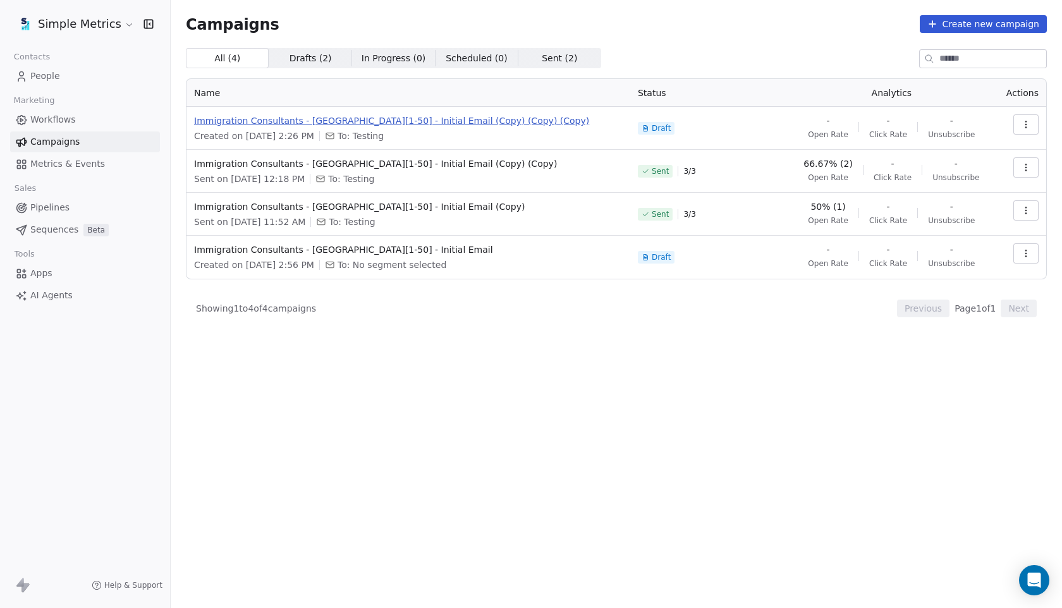
click at [372, 117] on span "Immigration Consultants - [GEOGRAPHIC_DATA][1-50] - Initial Email (Copy) (Copy)…" at bounding box center [408, 120] width 429 height 13
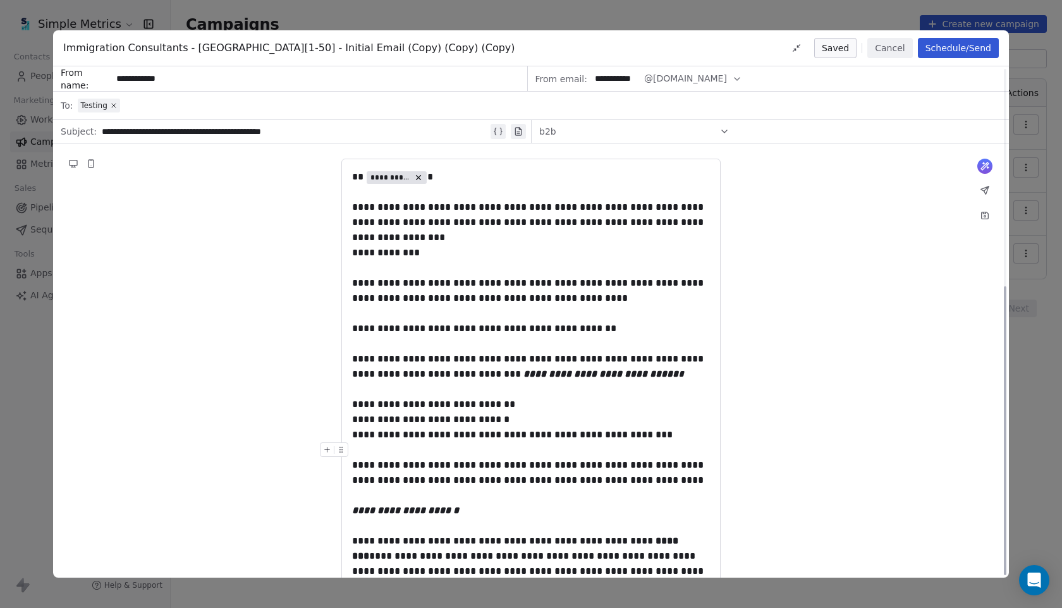
scroll to position [385, 0]
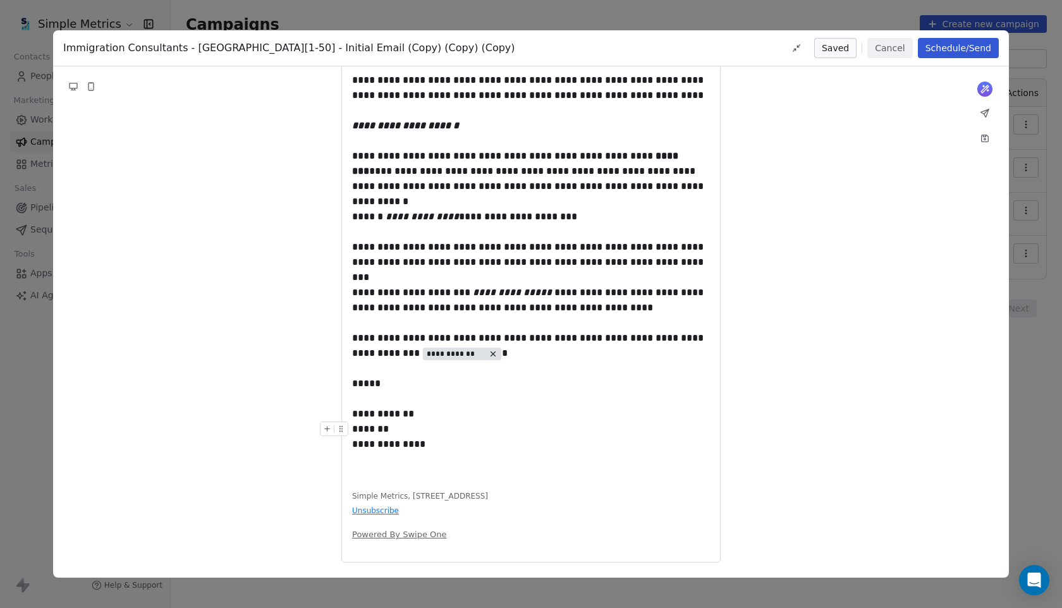
click at [432, 444] on div "**********" at bounding box center [531, 437] width 358 height 30
click at [398, 461] on div "**********" at bounding box center [531, 131] width 358 height 694
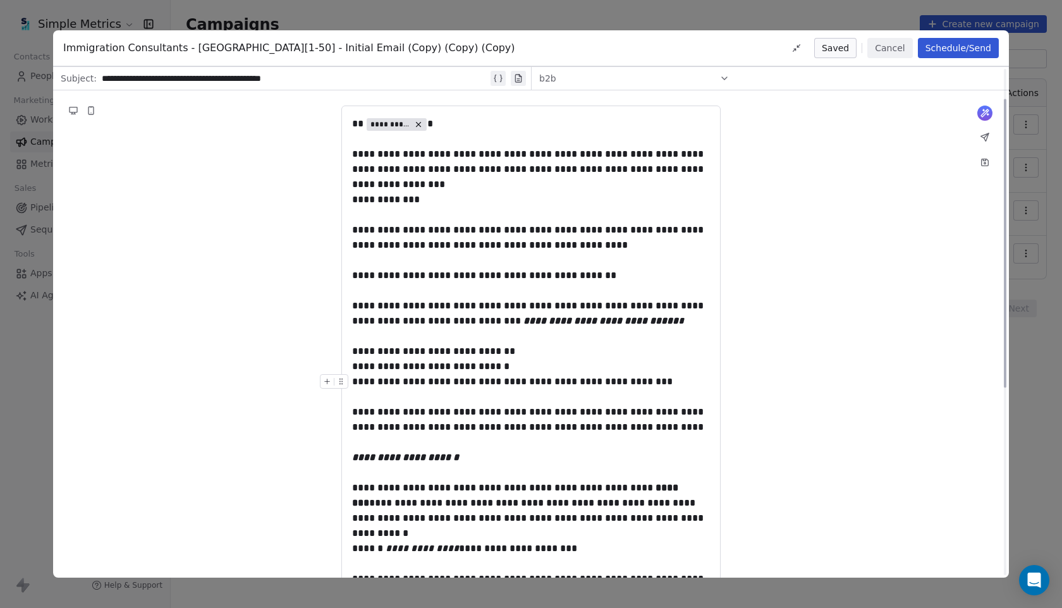
scroll to position [0, 0]
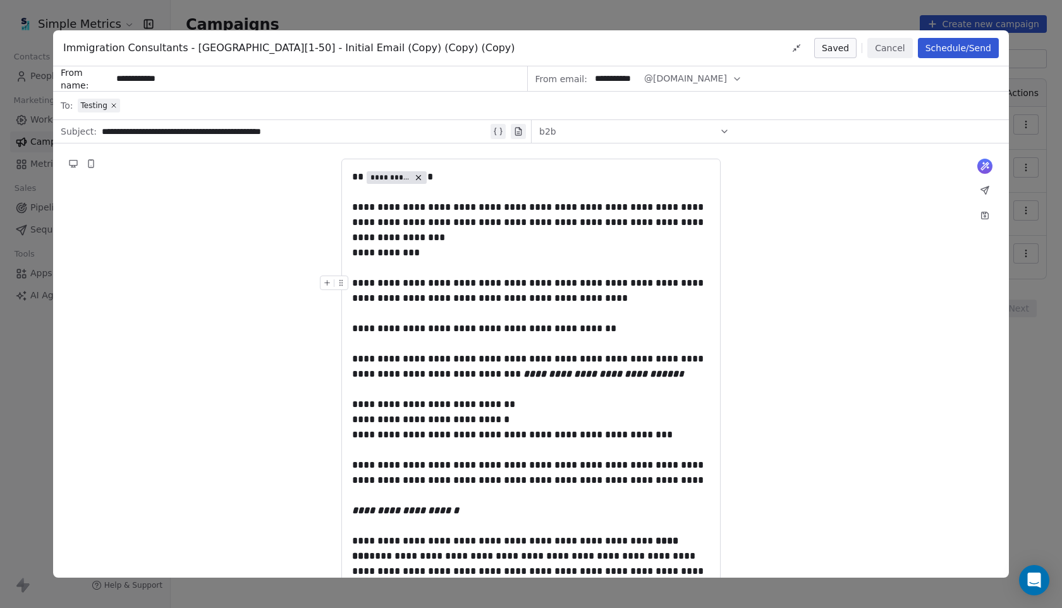
click at [721, 130] on icon at bounding box center [724, 131] width 10 height 10
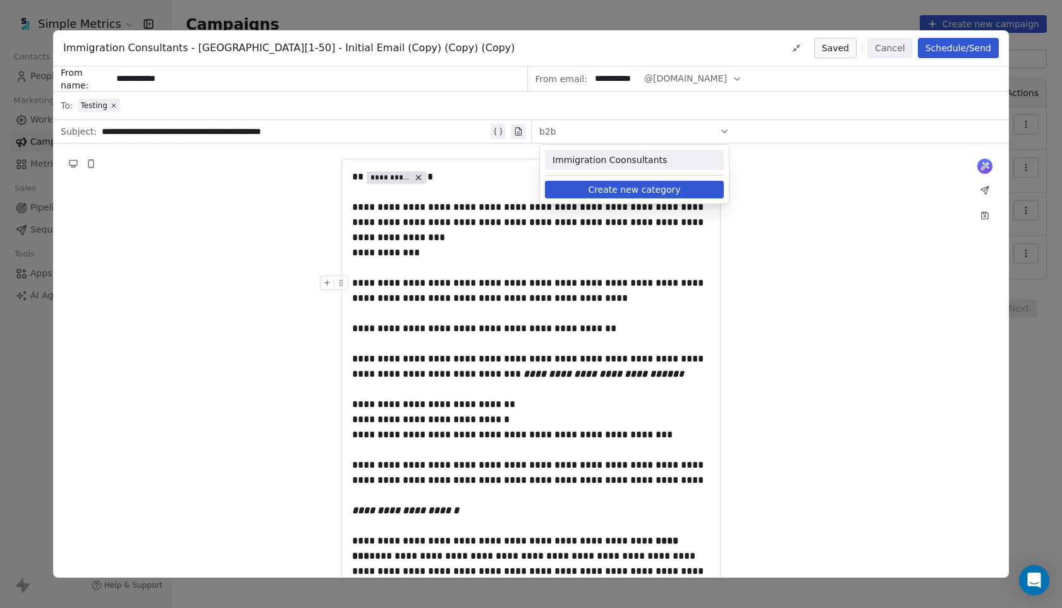
click at [645, 160] on span "Immigration Coonsultants" at bounding box center [634, 160] width 164 height 13
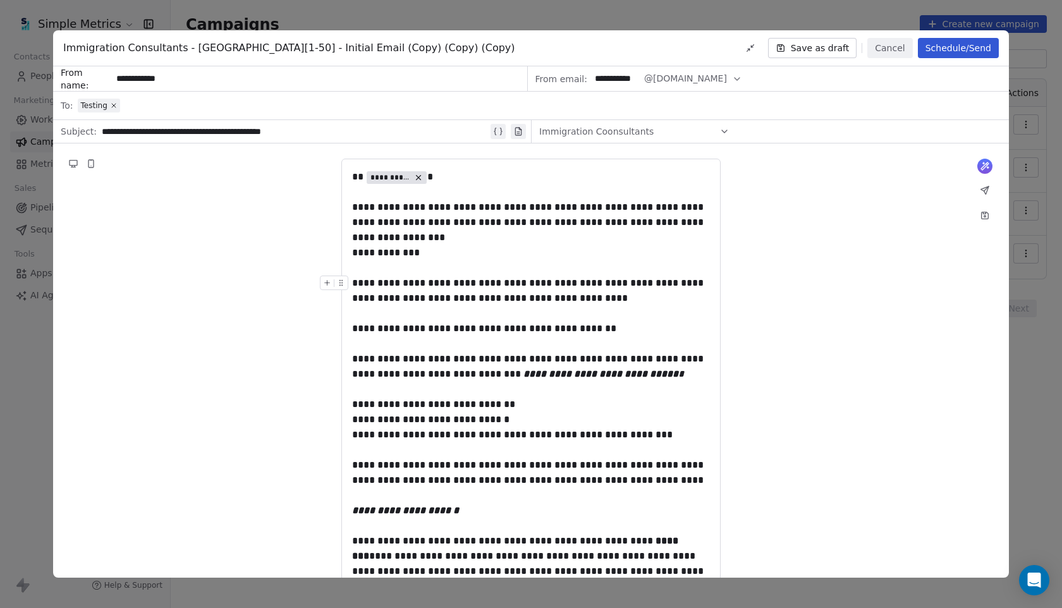
click at [765, 204] on div "**********" at bounding box center [531, 552] width 956 height 819
click at [674, 129] on div "Immigration Coonsultants" at bounding box center [634, 131] width 190 height 20
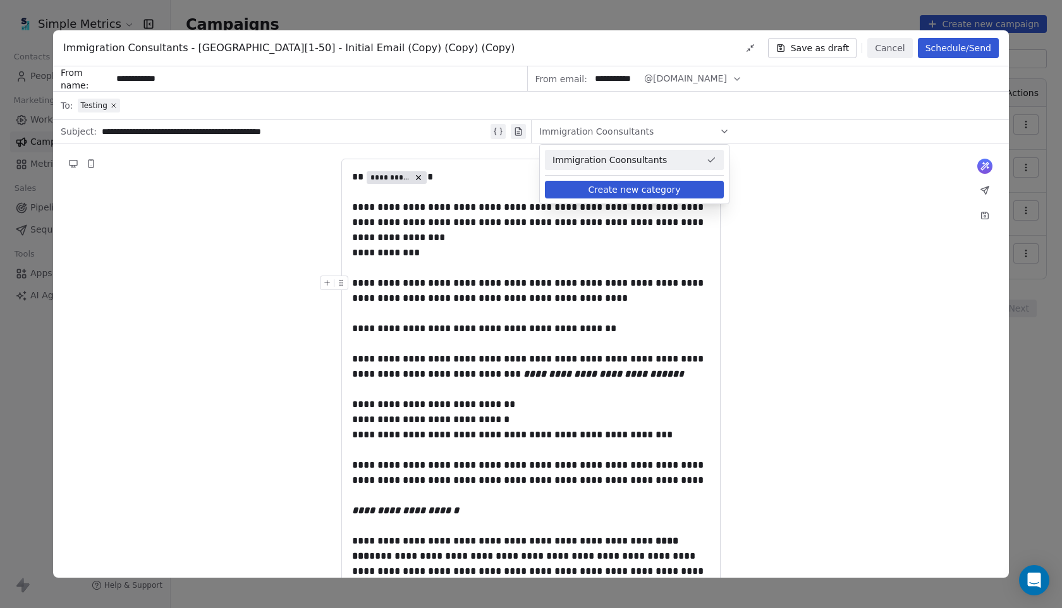
click at [667, 158] on span "Immigration Coonsultants" at bounding box center [626, 160] width 149 height 13
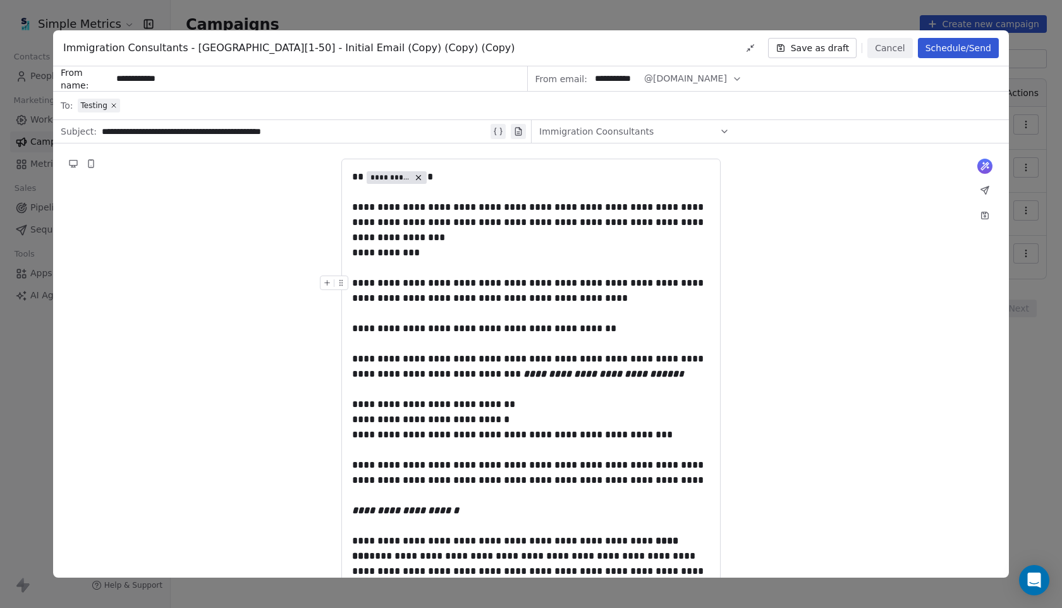
click at [726, 131] on icon at bounding box center [724, 131] width 10 height 10
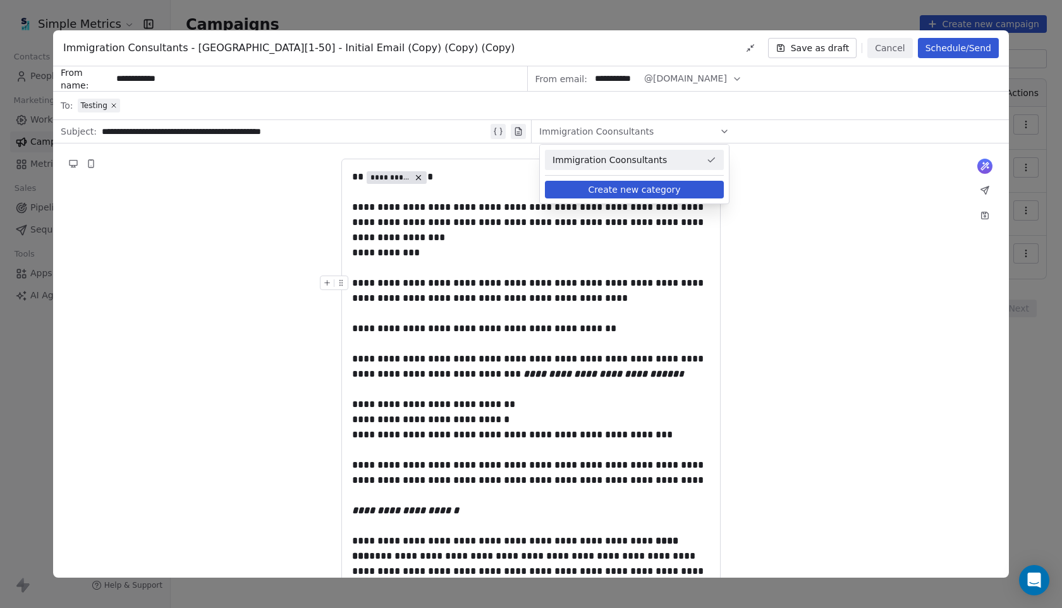
click at [703, 189] on button "Create new category" at bounding box center [634, 190] width 179 height 18
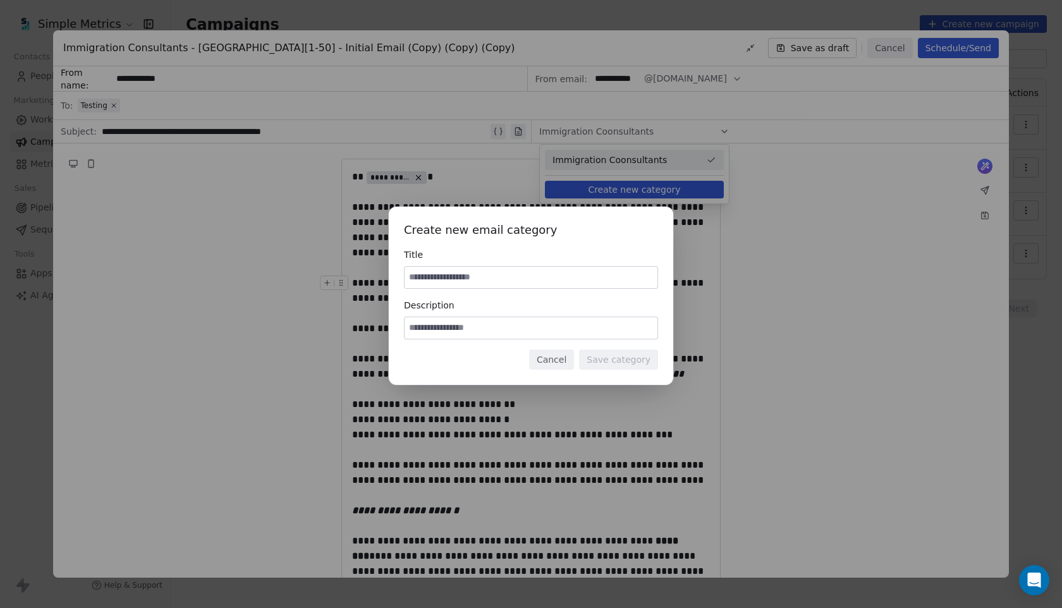
click at [532, 272] on input at bounding box center [531, 277] width 253 height 21
type input "*******"
click at [504, 327] on input at bounding box center [531, 327] width 253 height 21
type input "**********"
click at [626, 360] on button "Save category" at bounding box center [618, 360] width 79 height 20
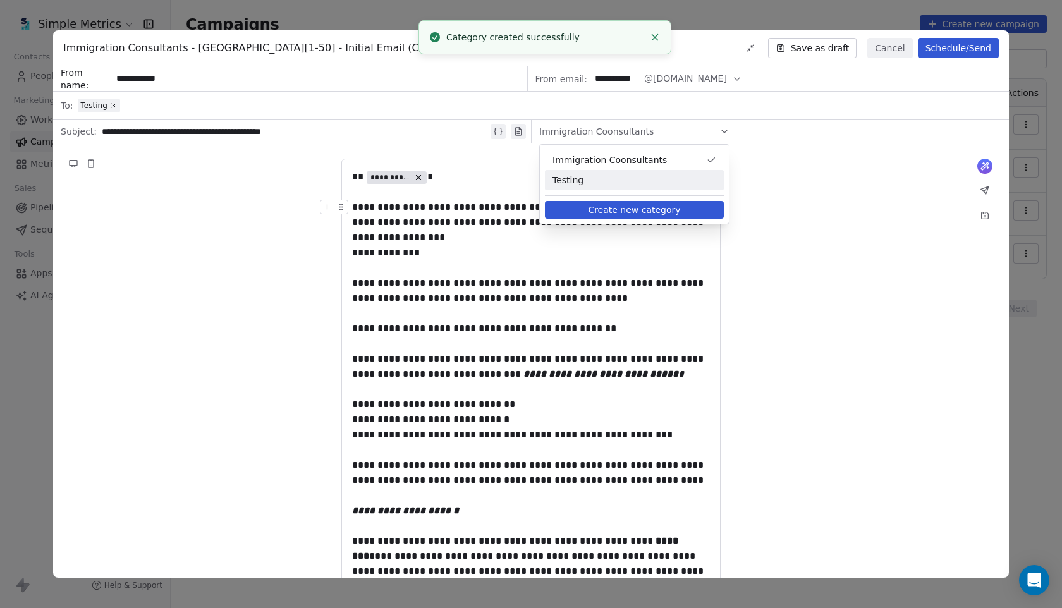
click at [674, 185] on span "Testing" at bounding box center [634, 180] width 164 height 13
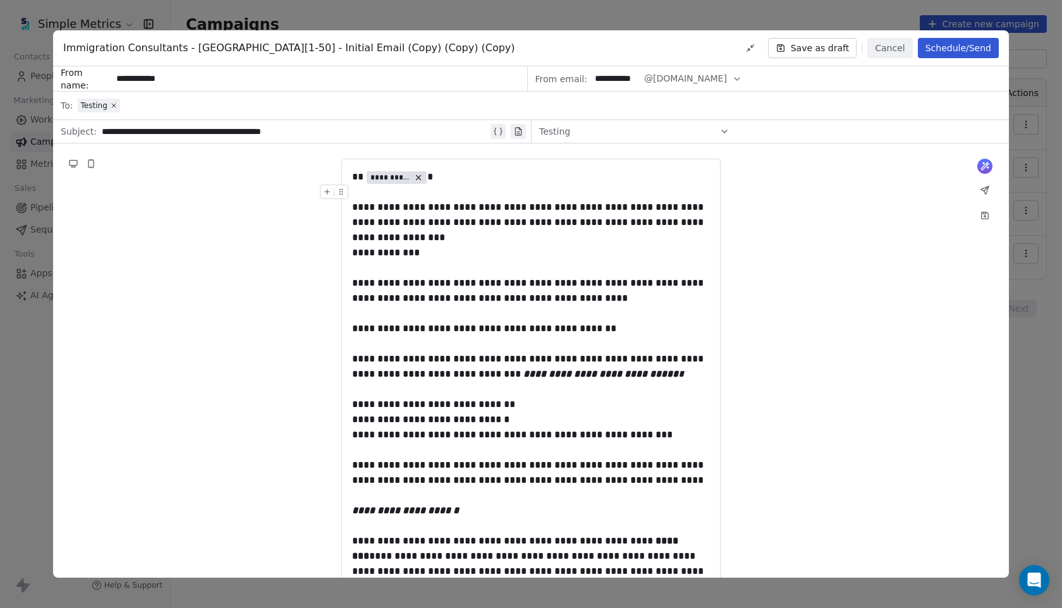
click at [841, 49] on button "Save as draft" at bounding box center [812, 48] width 89 height 20
click at [957, 53] on button "Schedule/Send" at bounding box center [958, 48] width 81 height 20
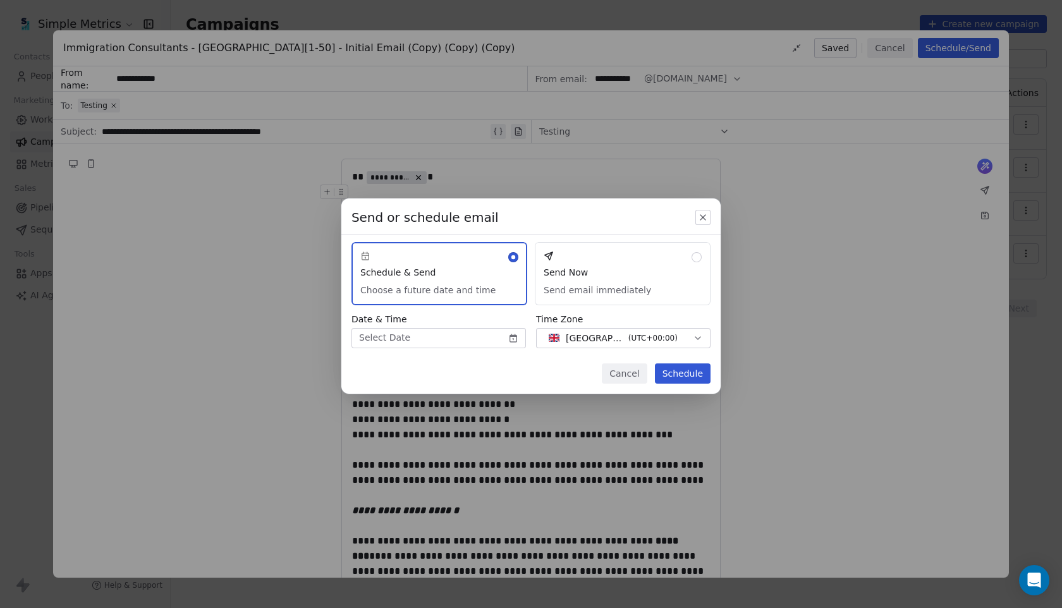
click at [638, 293] on button "Send Now Send email immediately" at bounding box center [623, 273] width 176 height 63
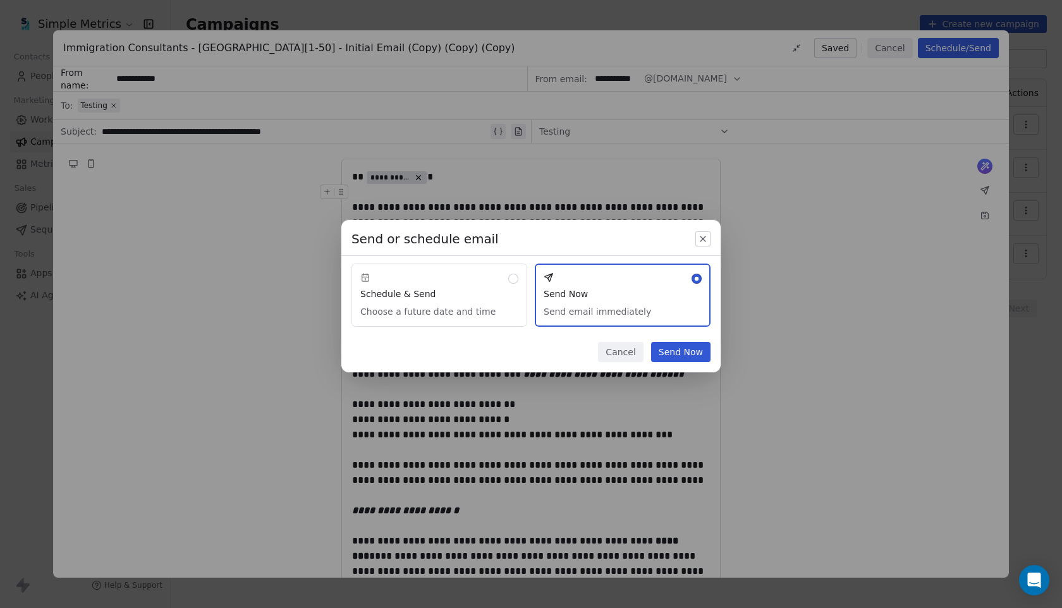
click at [686, 355] on button "Send Now" at bounding box center [680, 352] width 59 height 20
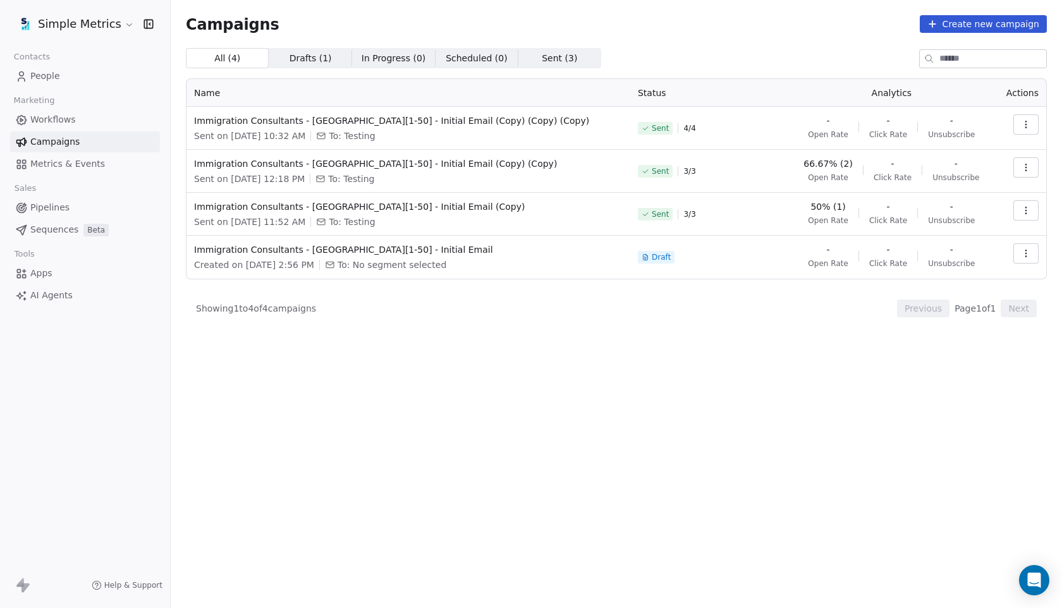
click at [66, 74] on link "People" at bounding box center [85, 76] width 150 height 21
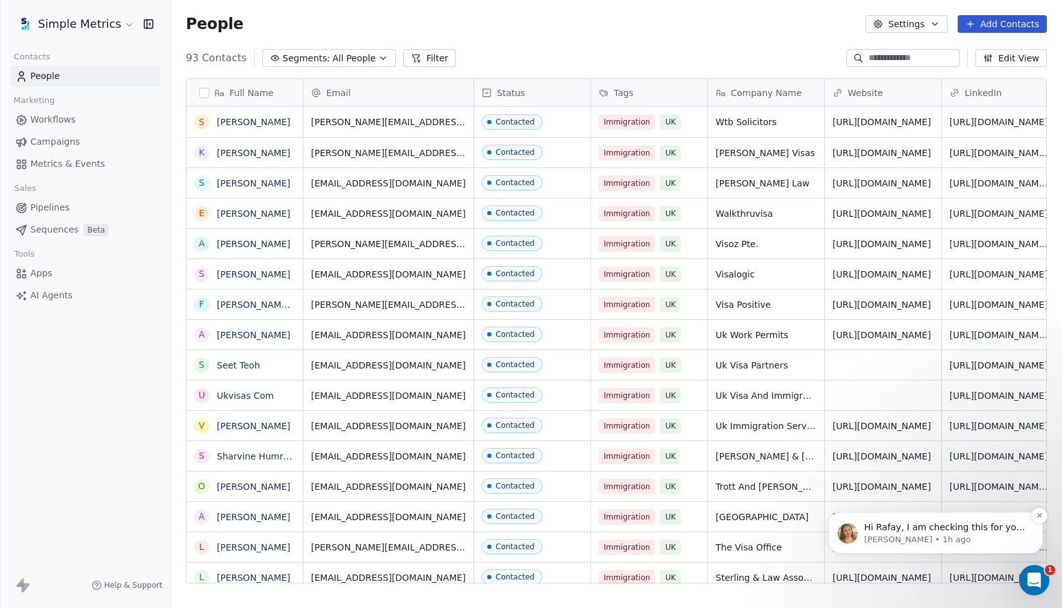
click at [918, 532] on span "Hi Rafay, I am checking this for you and get back shortly with the details. App…" at bounding box center [944, 546] width 161 height 48
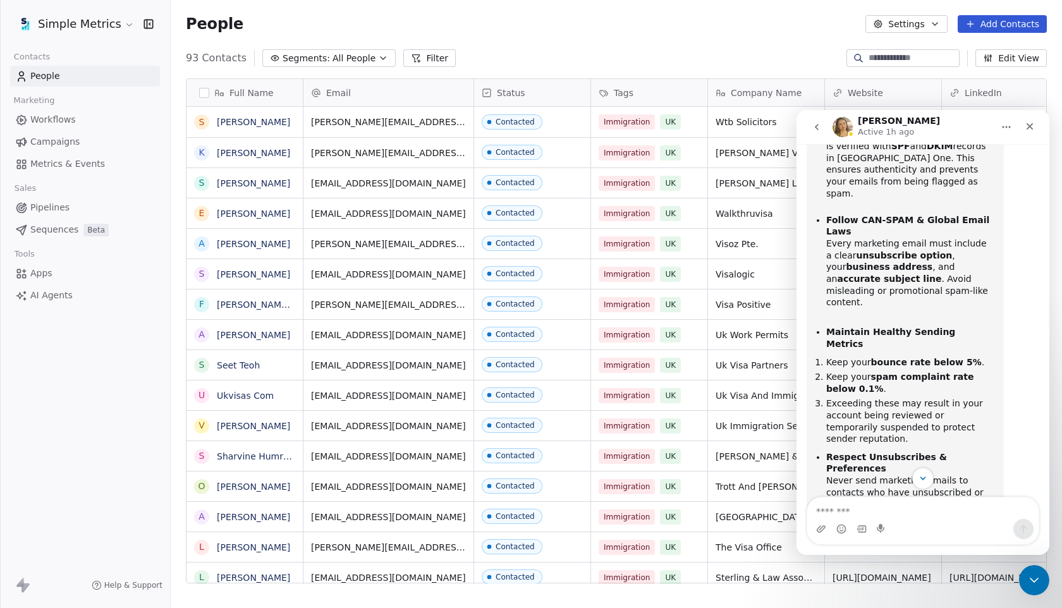
scroll to position [2339, 0]
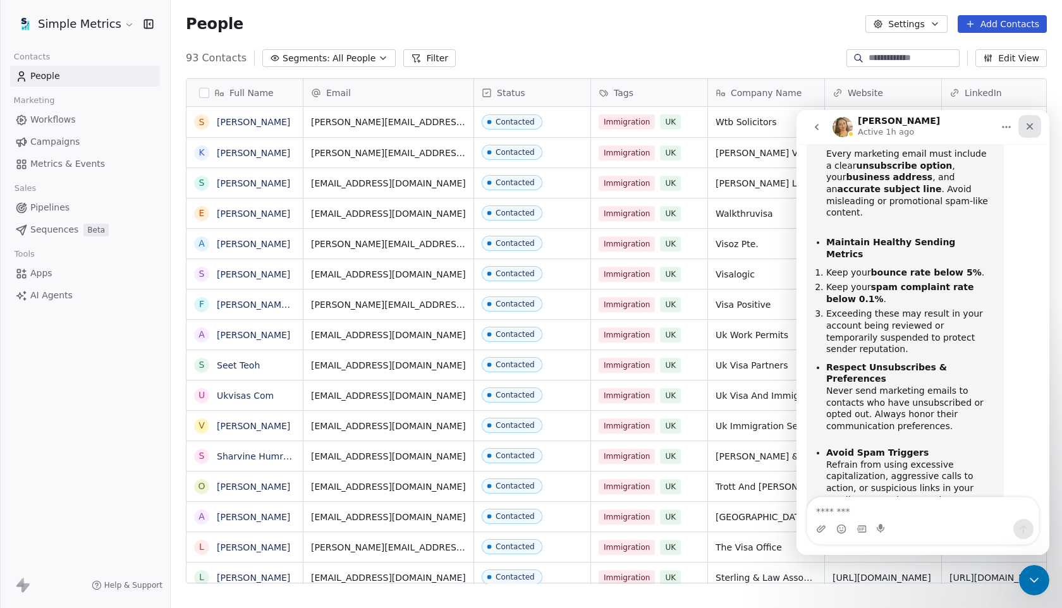
click at [1031, 122] on icon "Close" at bounding box center [1030, 126] width 10 height 10
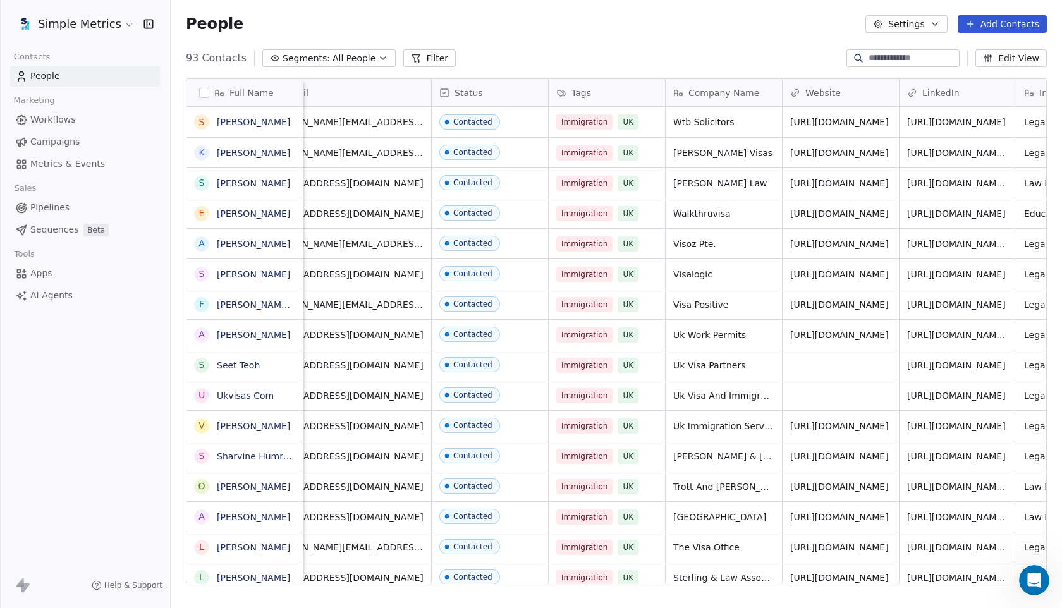
scroll to position [0, 0]
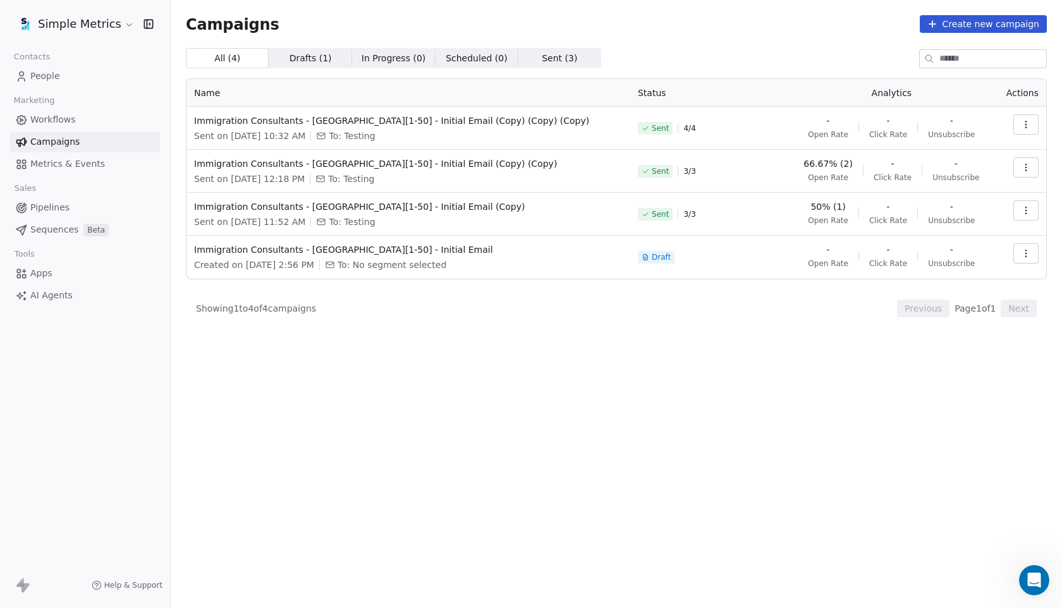
click at [1018, 129] on button "button" at bounding box center [1025, 124] width 25 height 20
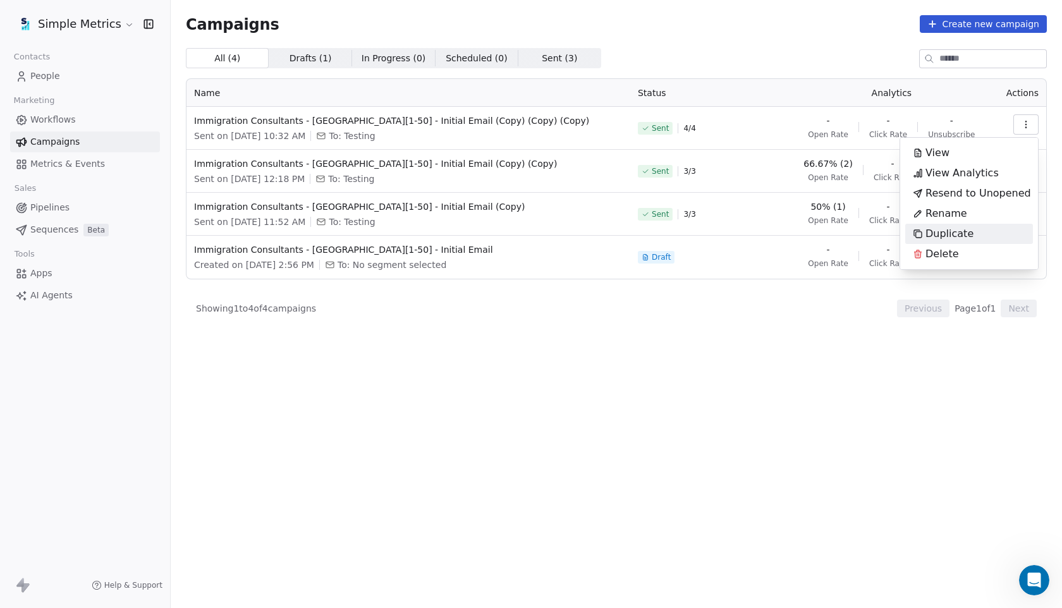
click at [967, 233] on span "Duplicate" at bounding box center [949, 233] width 48 height 15
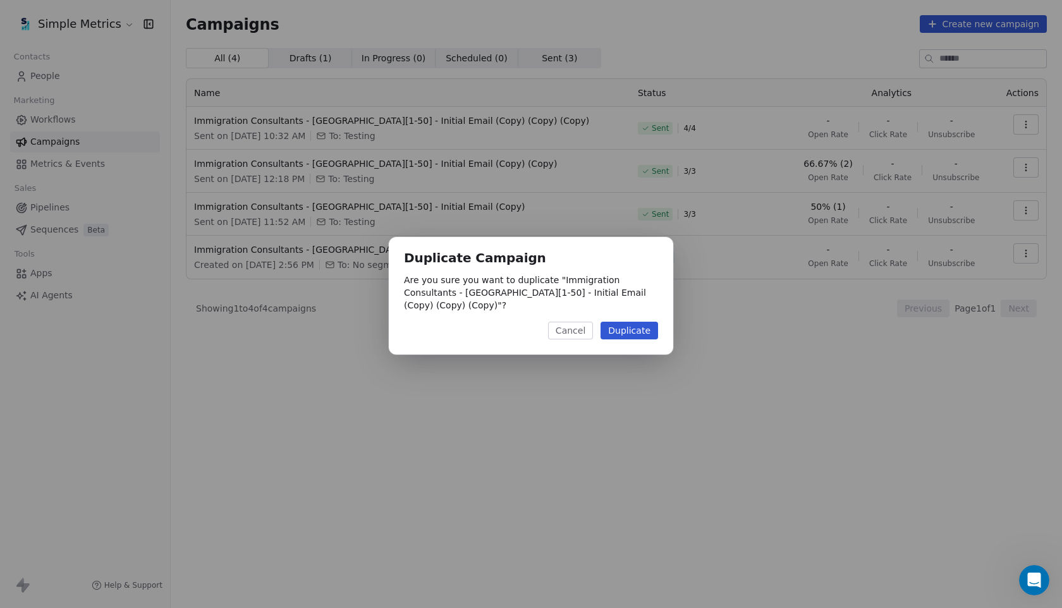
click at [644, 327] on button "Duplicate" at bounding box center [629, 331] width 58 height 18
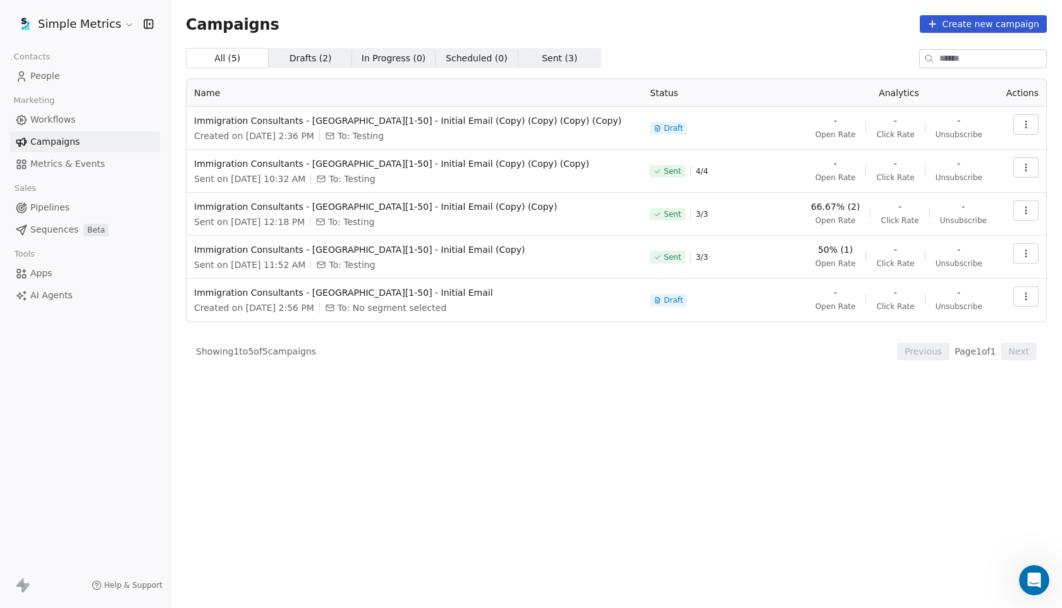
click at [1025, 127] on icon "button" at bounding box center [1026, 124] width 10 height 10
click at [955, 150] on div "Edit" at bounding box center [969, 153] width 128 height 20
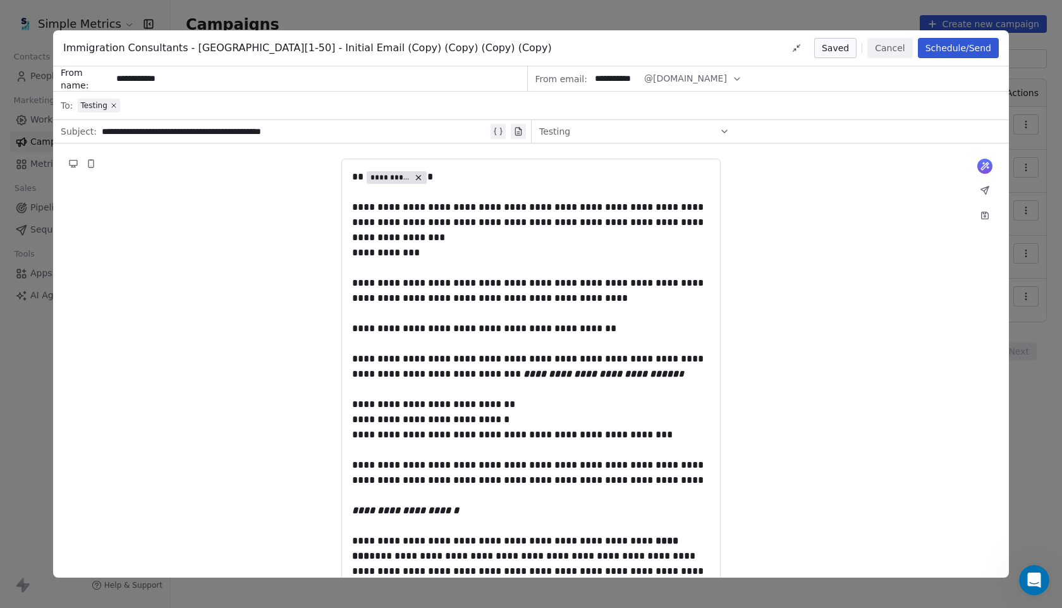
click at [429, 46] on span "Immigration Consultants - UK[1-50] - Initial Email (Copy) (Copy) (Copy) (Copy)" at bounding box center [307, 47] width 489 height 15
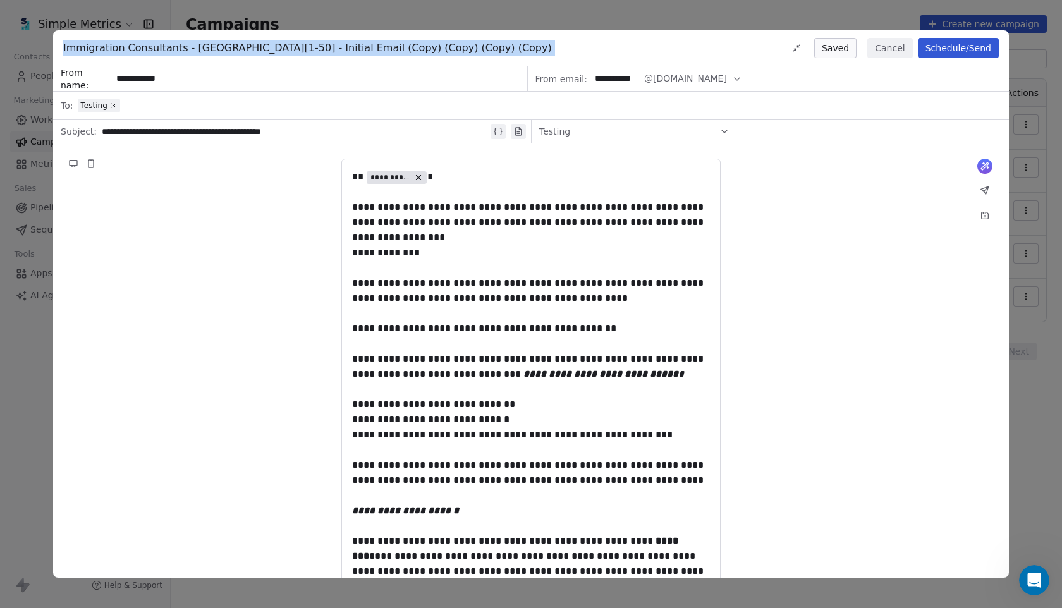
click at [447, 52] on div "Immigration Consultants - UK[1-50] - Initial Email (Copy) (Copy) (Copy) (Copy) …" at bounding box center [531, 48] width 956 height 36
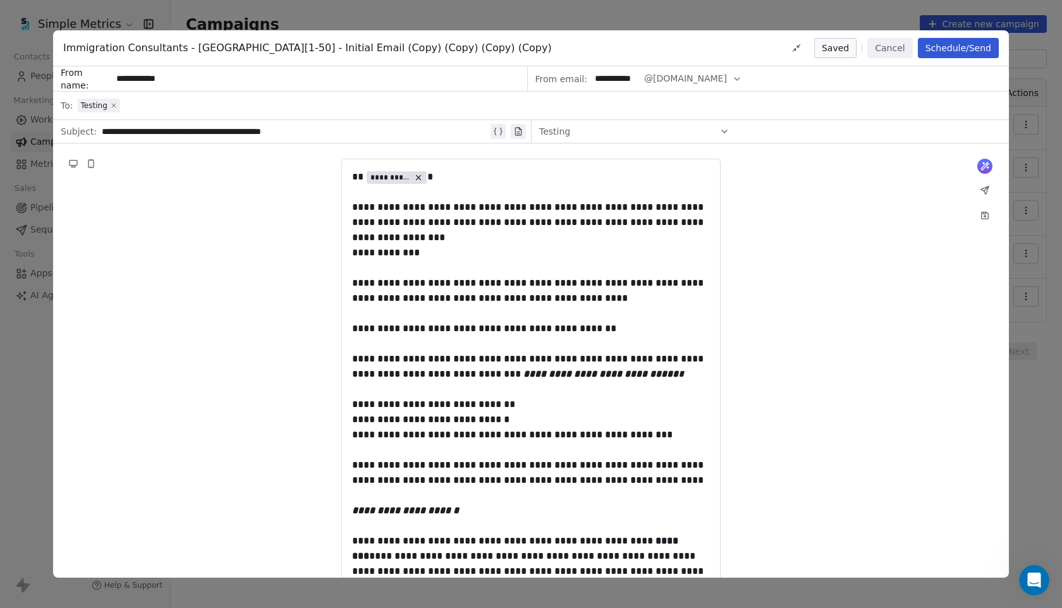
click at [114, 104] on icon at bounding box center [114, 106] width 4 height 4
click at [114, 104] on span "Select a segment" at bounding box center [116, 105] width 77 height 13
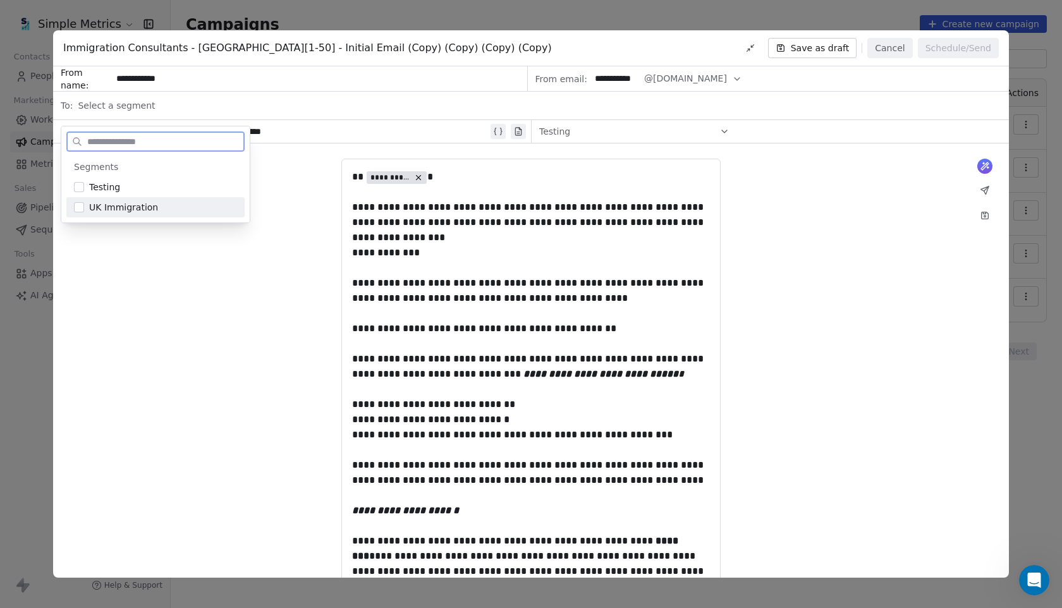
click at [133, 218] on div "Segments Testing UK Immigration" at bounding box center [155, 187] width 188 height 71
click at [141, 209] on span "UK Immigration" at bounding box center [123, 207] width 69 height 13
click at [185, 281] on div "**********" at bounding box center [531, 552] width 956 height 819
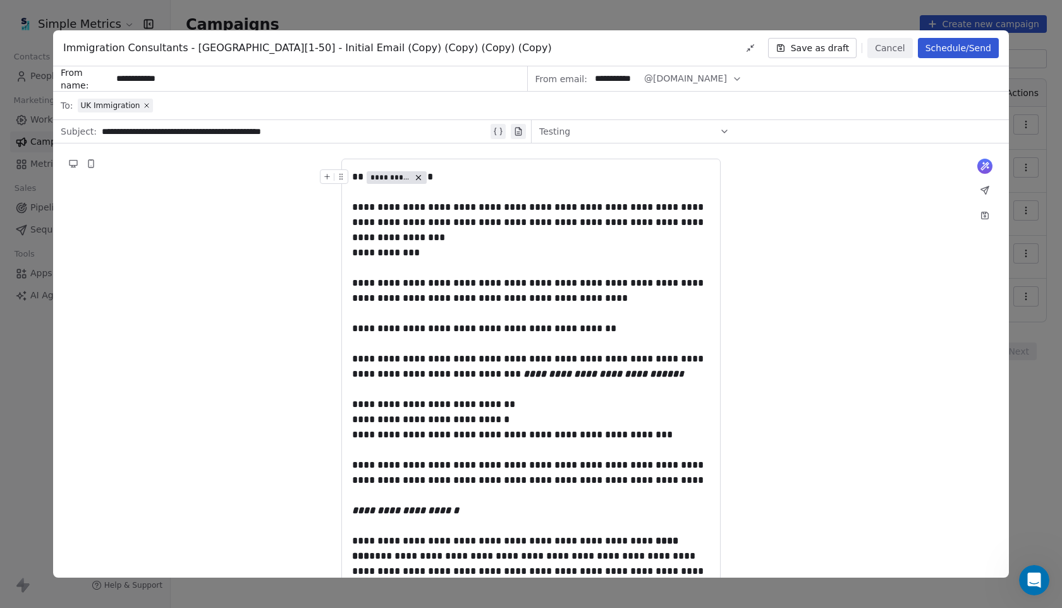
click at [580, 135] on div "Testing" at bounding box center [634, 131] width 190 height 20
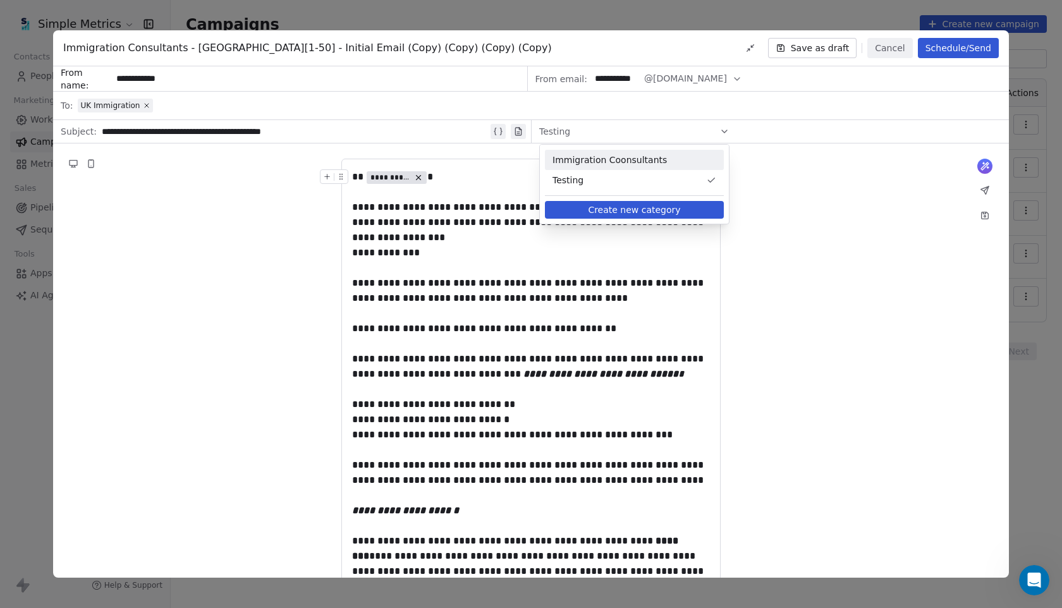
click at [604, 158] on span "Immigration Coonsultants" at bounding box center [634, 160] width 164 height 13
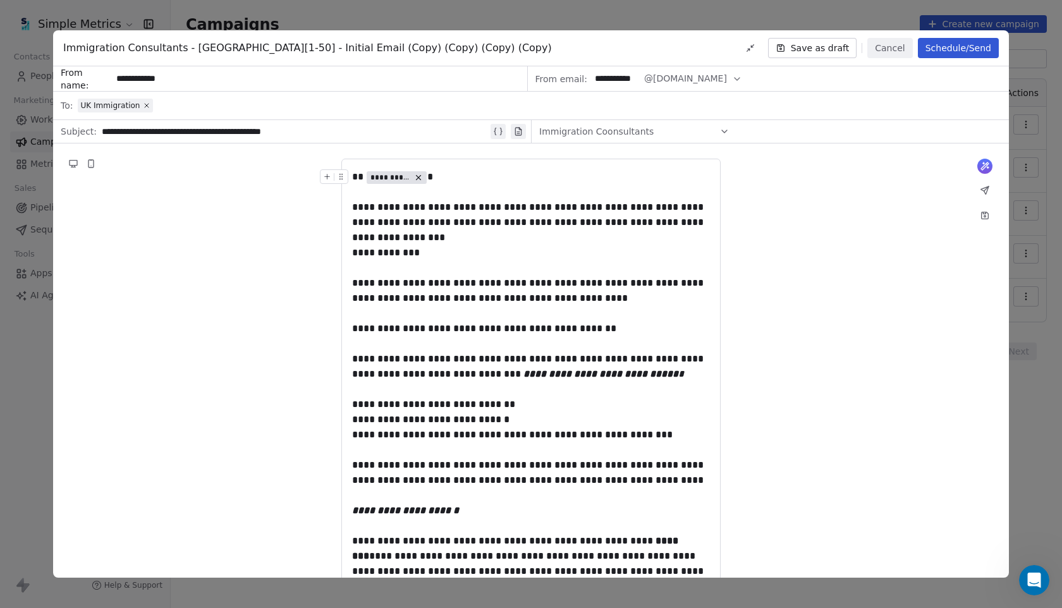
click at [769, 205] on div "**********" at bounding box center [531, 552] width 956 height 819
click at [944, 53] on button "Schedule/Send" at bounding box center [958, 48] width 81 height 20
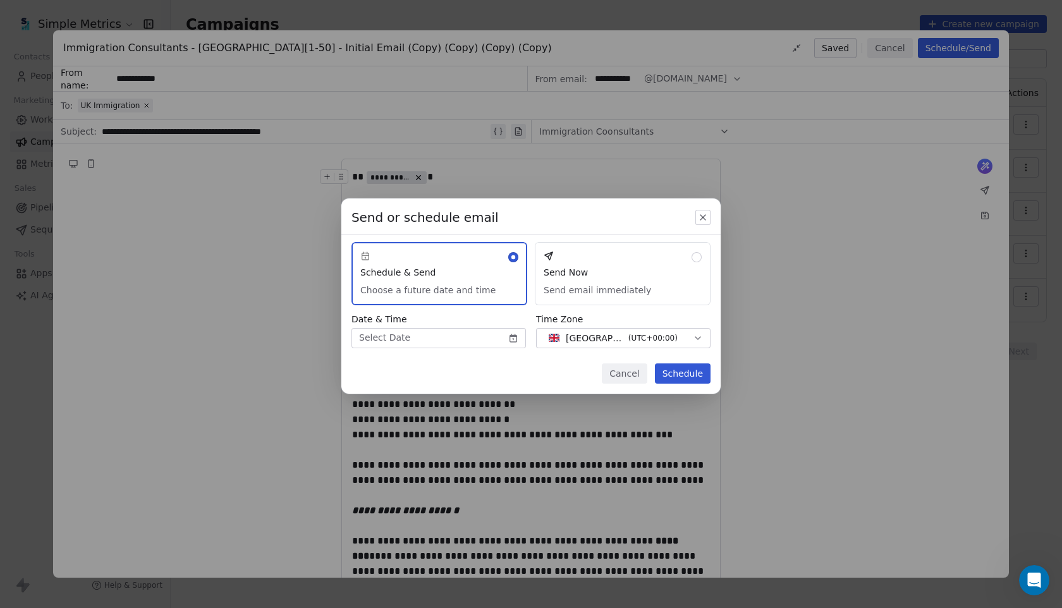
click at [464, 334] on body "Simple Metrics Contacts People Marketing Workflows Campaigns Metrics & Events S…" at bounding box center [531, 304] width 1062 height 608
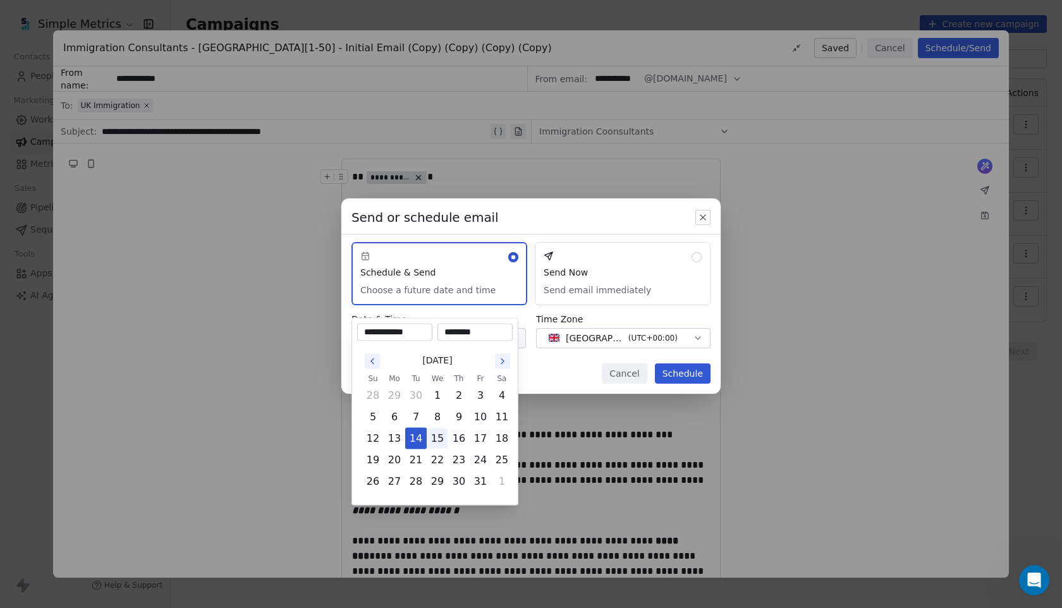
click at [437, 441] on button "15" at bounding box center [437, 439] width 20 height 20
type input "**********"
click at [453, 331] on input "********" at bounding box center [475, 332] width 70 height 13
type input "********"
click at [547, 382] on div "Send or schedule email Schedule & Send Choose a future date and time Send Now S…" at bounding box center [531, 304] width 1062 height 252
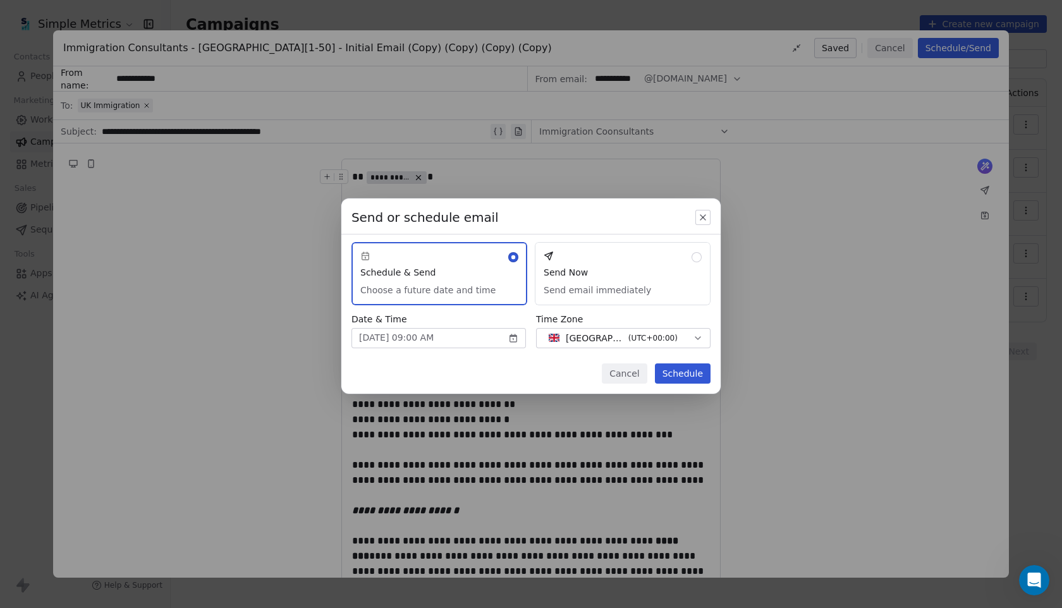
click at [512, 340] on body "Simple Metrics Contacts People Marketing Workflows Campaigns Metrics & Events S…" at bounding box center [531, 304] width 1062 height 608
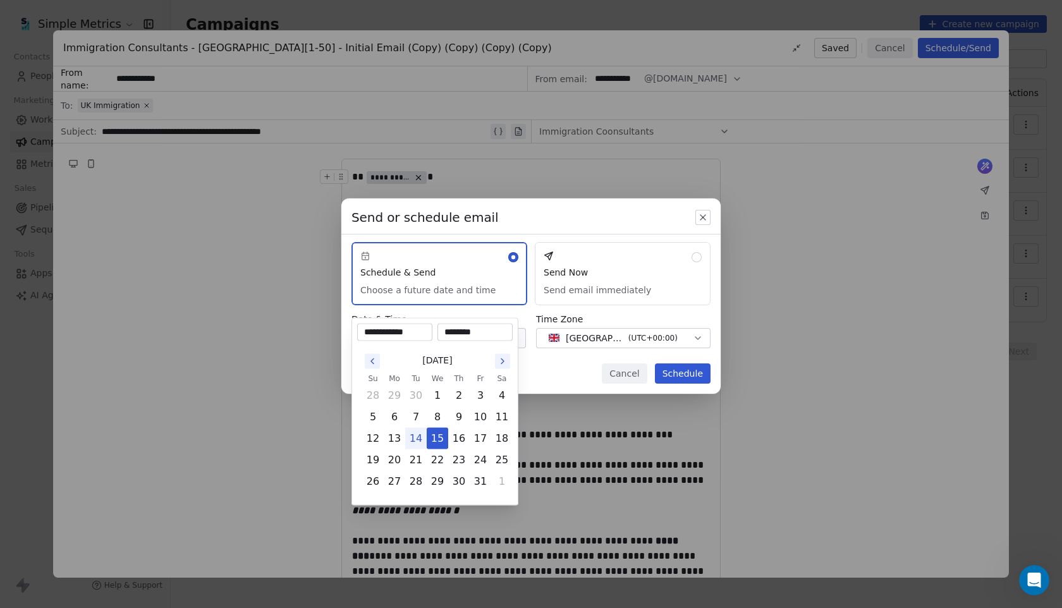
click at [453, 331] on input "********" at bounding box center [475, 332] width 70 height 13
click at [451, 330] on input "********" at bounding box center [475, 332] width 70 height 13
type input "********"
click at [557, 366] on div "Send or schedule email Schedule & Send Choose a future date and time Send Now S…" at bounding box center [531, 304] width 1062 height 252
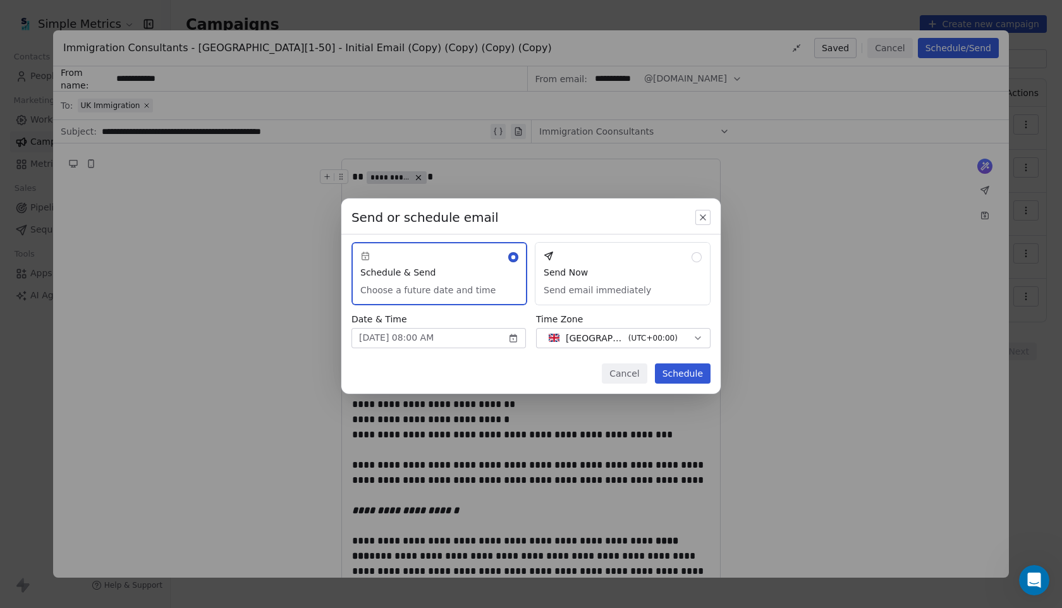
click at [639, 340] on span "( UTC+00:00 )" at bounding box center [652, 337] width 49 height 11
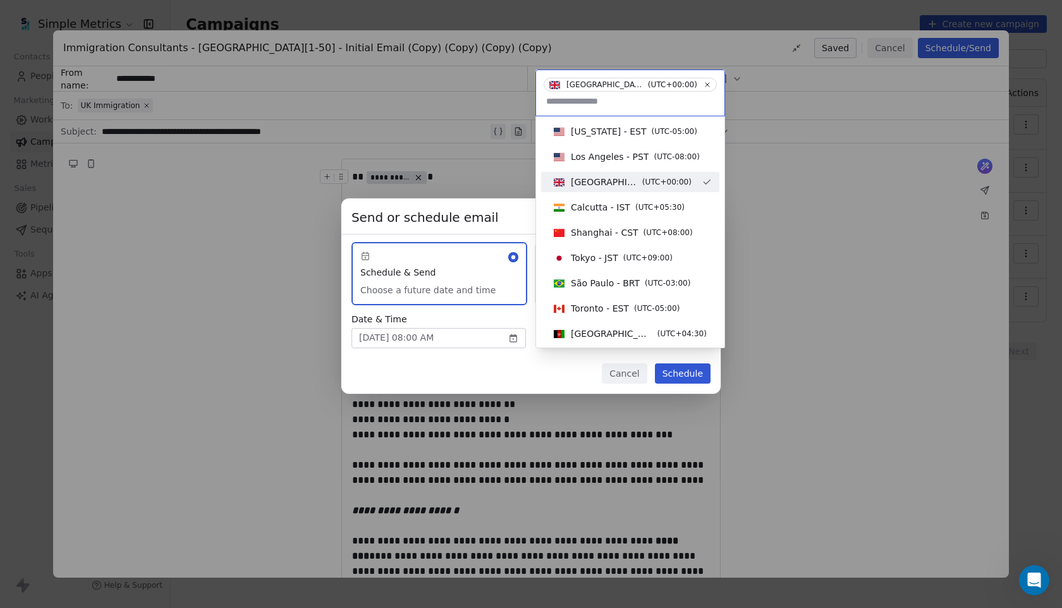
click at [648, 180] on span "( UTC+00:00 )" at bounding box center [666, 181] width 49 height 11
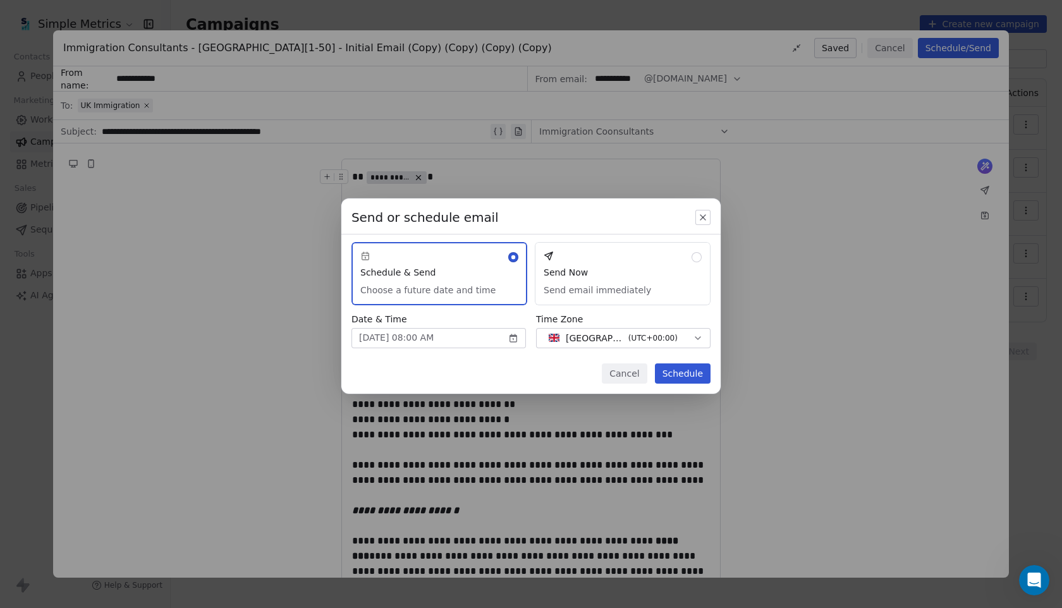
click at [547, 373] on div "Cancel Schedule" at bounding box center [530, 378] width 379 height 30
click at [705, 374] on button "Schedule" at bounding box center [683, 373] width 56 height 20
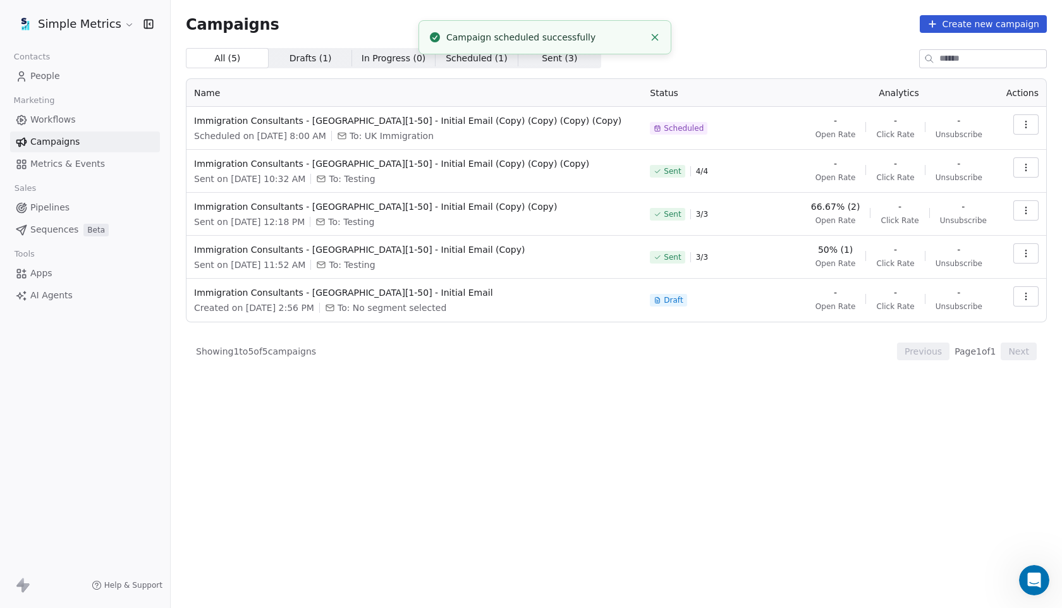
click at [1025, 124] on icon "button" at bounding box center [1025, 124] width 1 height 1
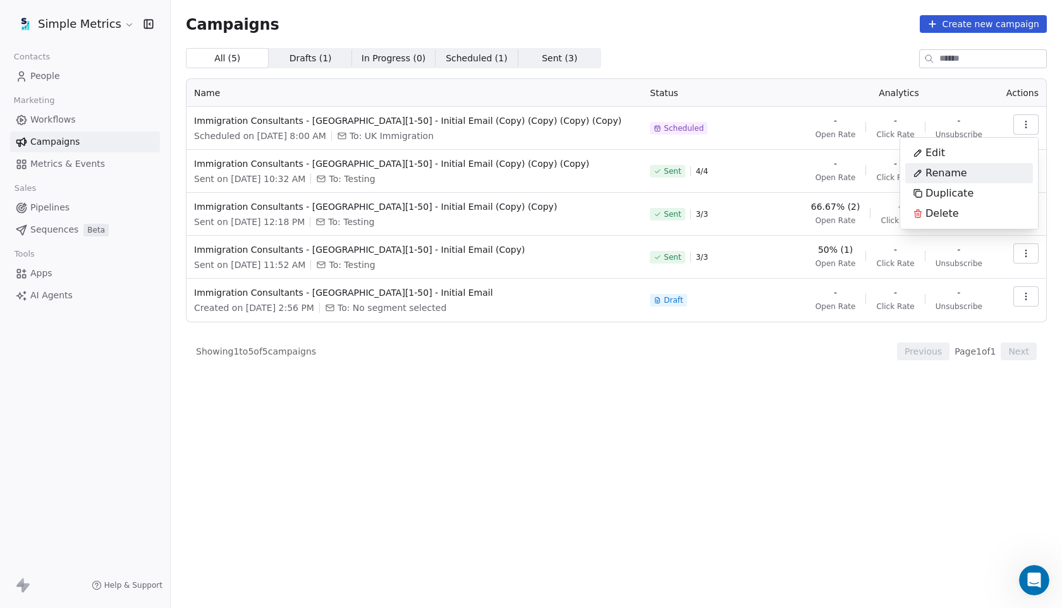
click at [964, 167] on div "Rename" at bounding box center [940, 173] width 70 height 20
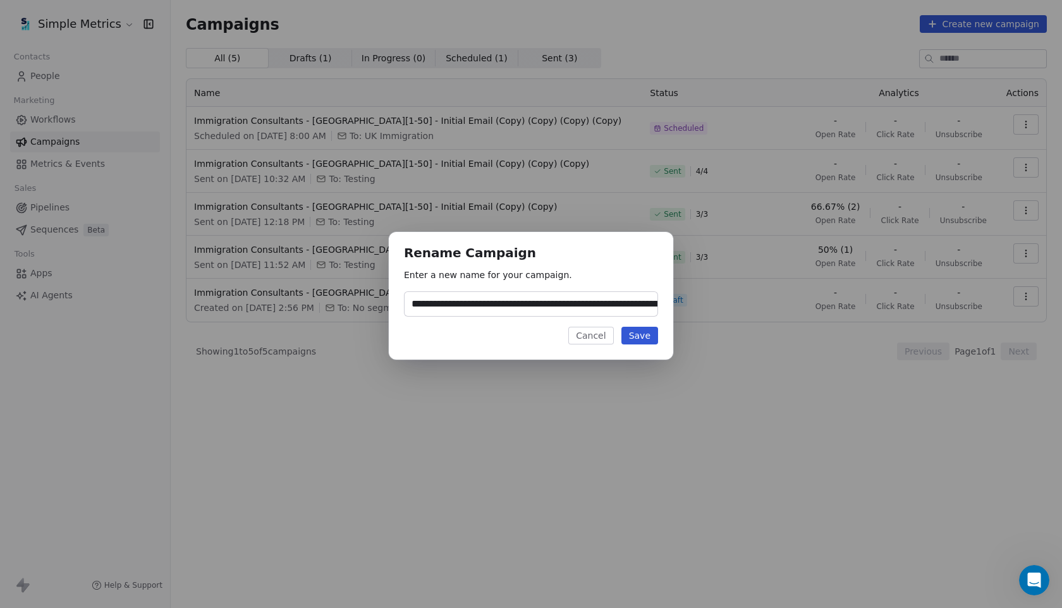
click at [630, 306] on input "**********" at bounding box center [531, 304] width 253 height 24
type input "**********"
click at [649, 342] on button "Save" at bounding box center [639, 336] width 37 height 18
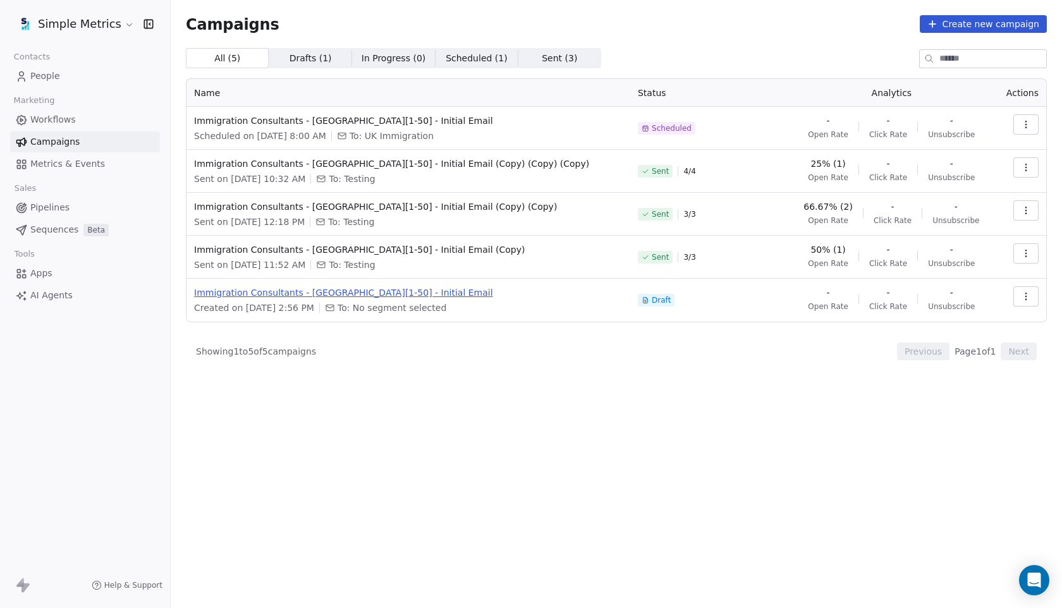
click at [271, 292] on span "Immigration Consultants - [GEOGRAPHIC_DATA][1-50] - Initial Email" at bounding box center [408, 292] width 429 height 13
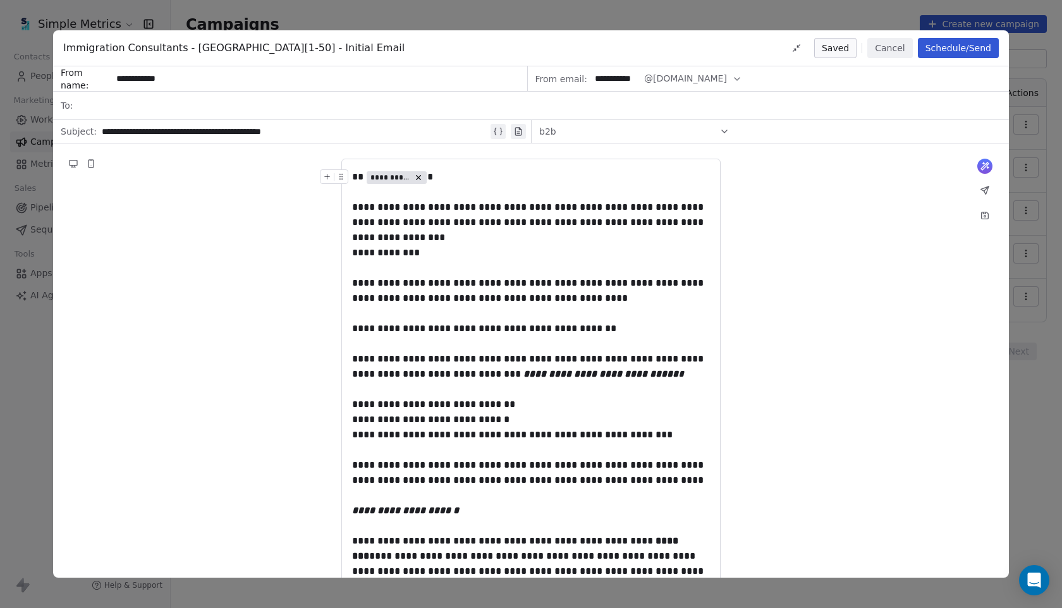
click at [882, 46] on button "Cancel" at bounding box center [889, 48] width 45 height 20
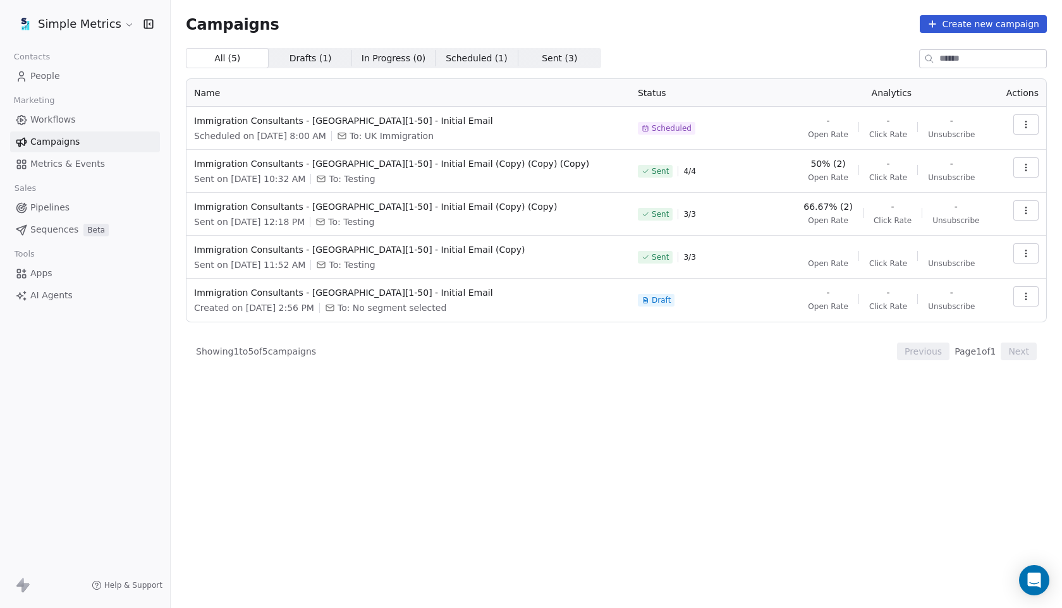
click at [70, 113] on span "Workflows" at bounding box center [53, 119] width 46 height 13
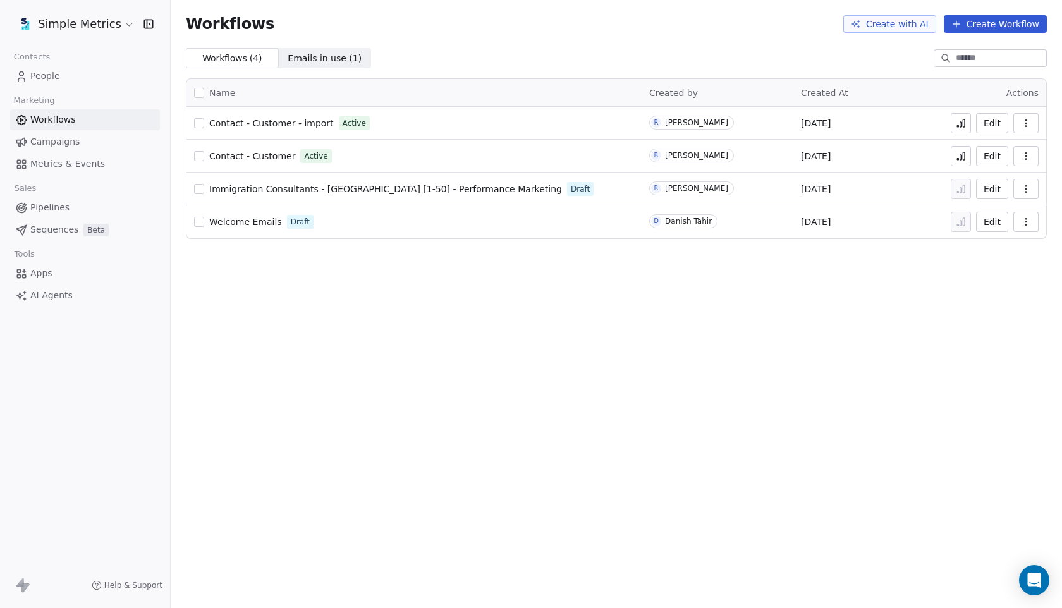
click at [82, 140] on link "Campaigns" at bounding box center [85, 141] width 150 height 21
